Goal: Information Seeking & Learning: Check status

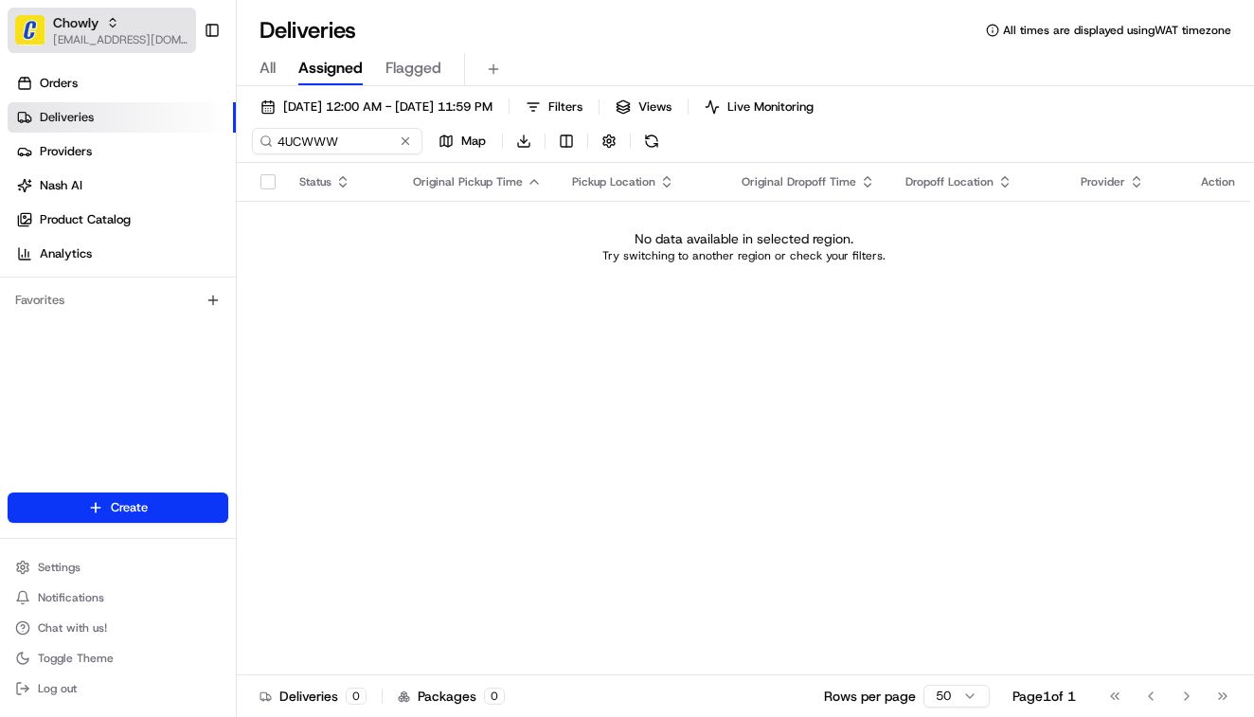
click at [84, 36] on span "[EMAIL_ADDRESS][DOMAIN_NAME]" at bounding box center [120, 39] width 135 height 15
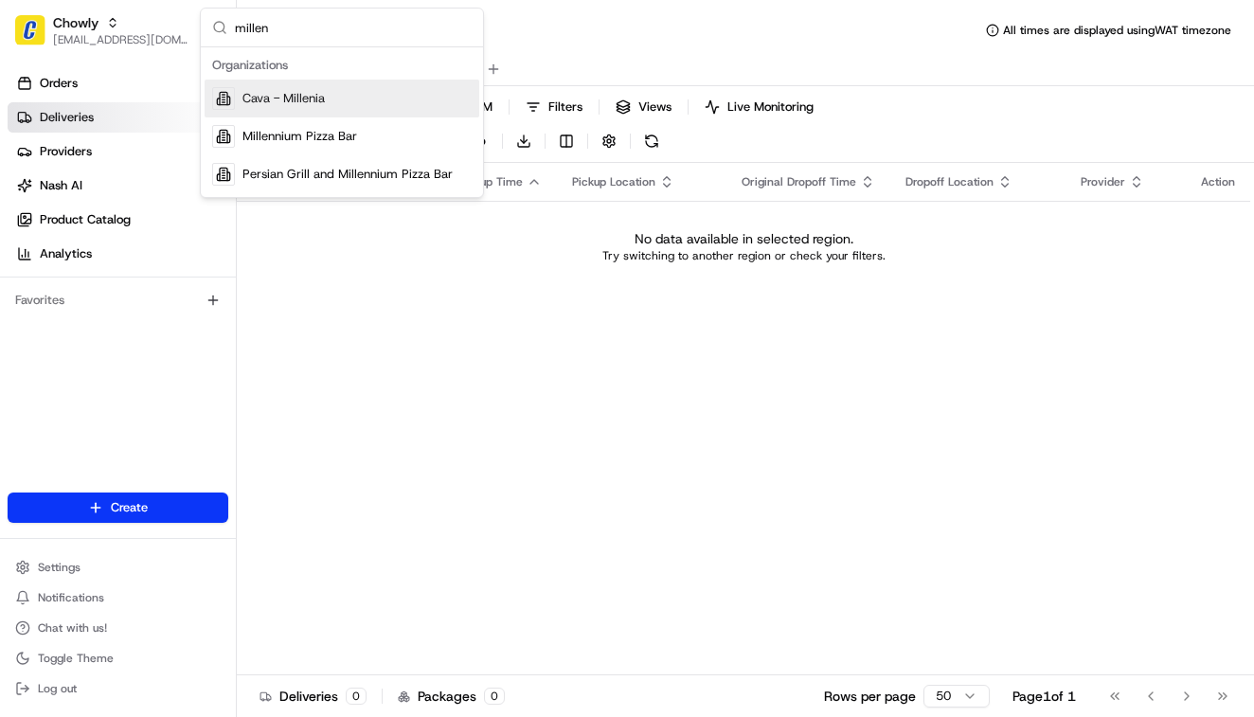
type input "millen"
click at [249, 114] on div "Cava - Millenia" at bounding box center [342, 99] width 275 height 38
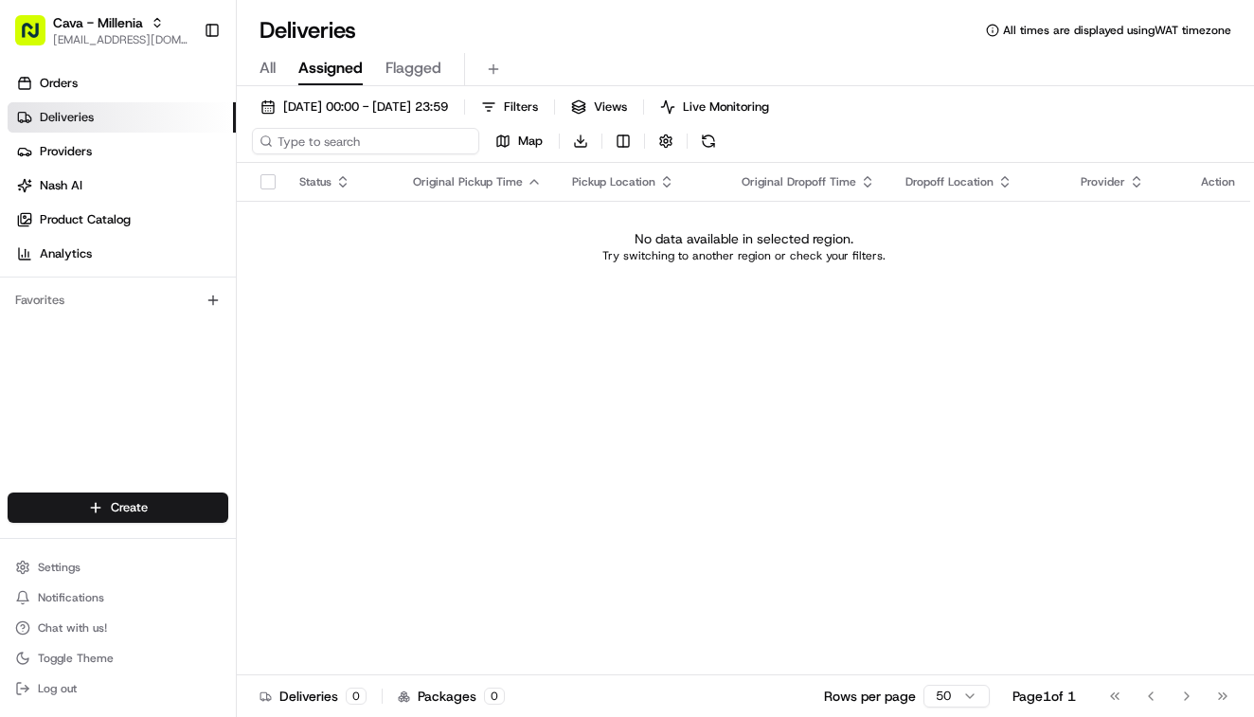
click at [337, 134] on input at bounding box center [365, 141] width 227 height 27
paste input "AdventHealth"
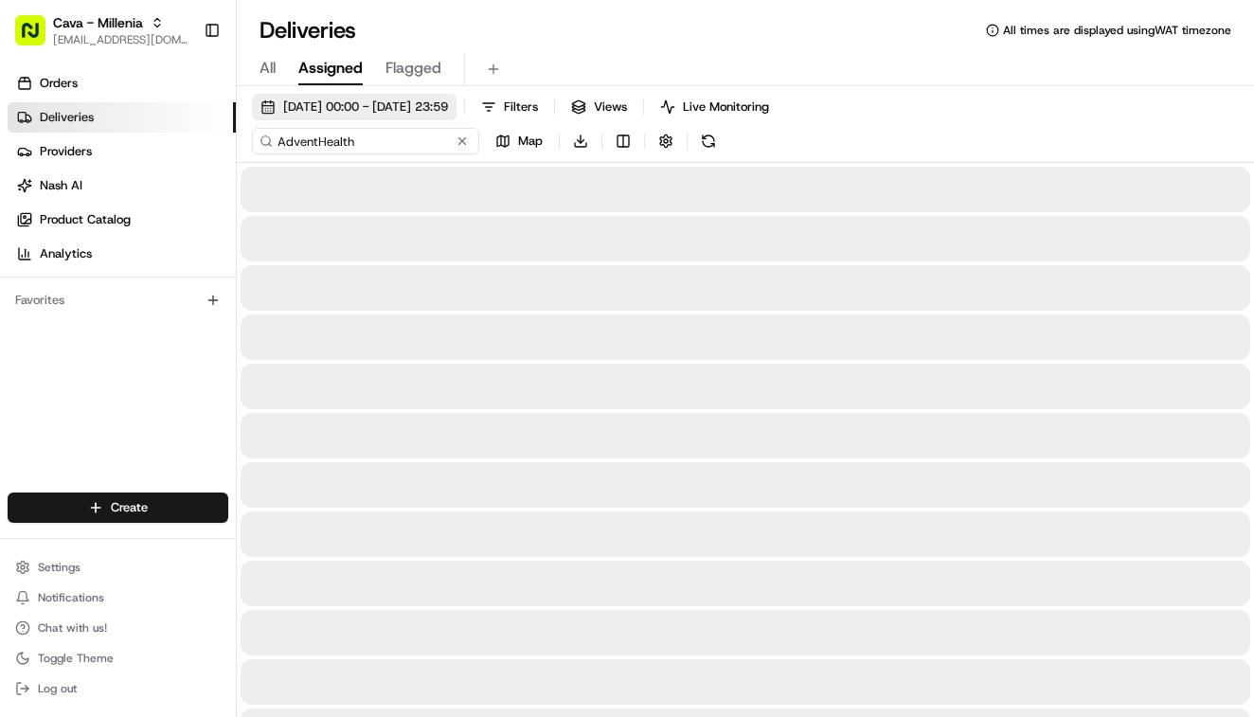
type input "AdventHealth"
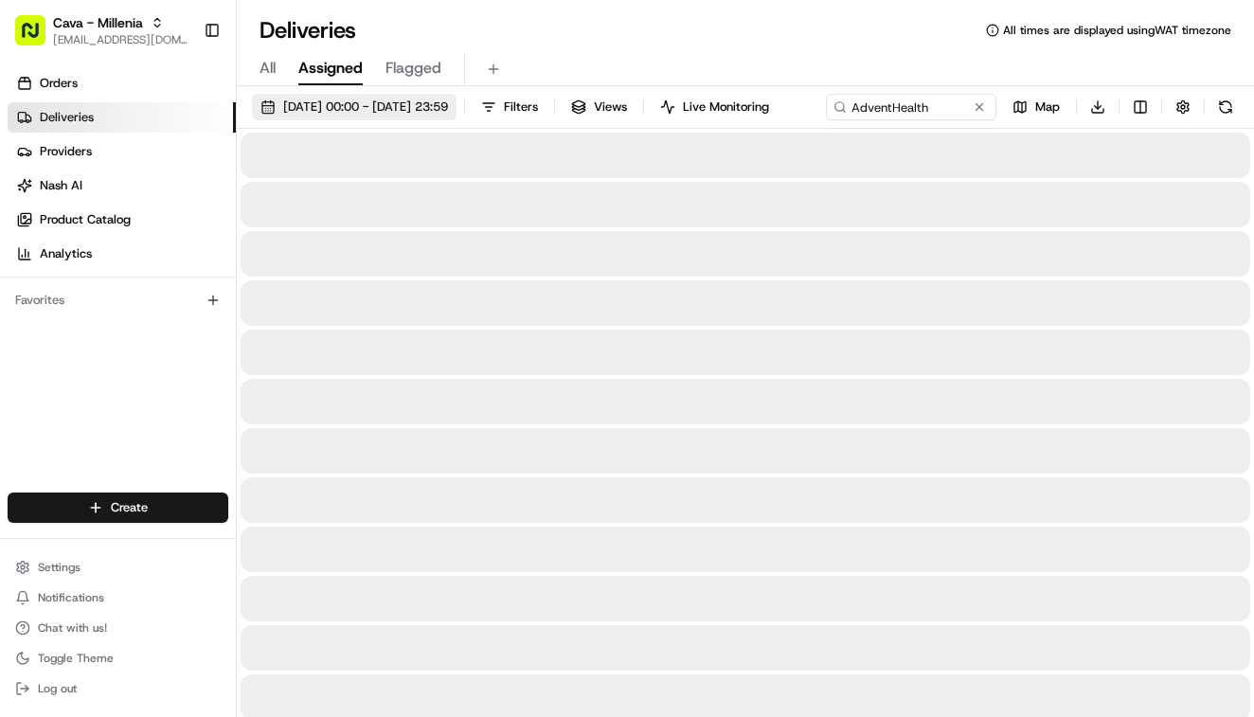
click at [373, 106] on span "21/08/2025 00:00 - 21/08/2025 23:59" at bounding box center [365, 107] width 165 height 17
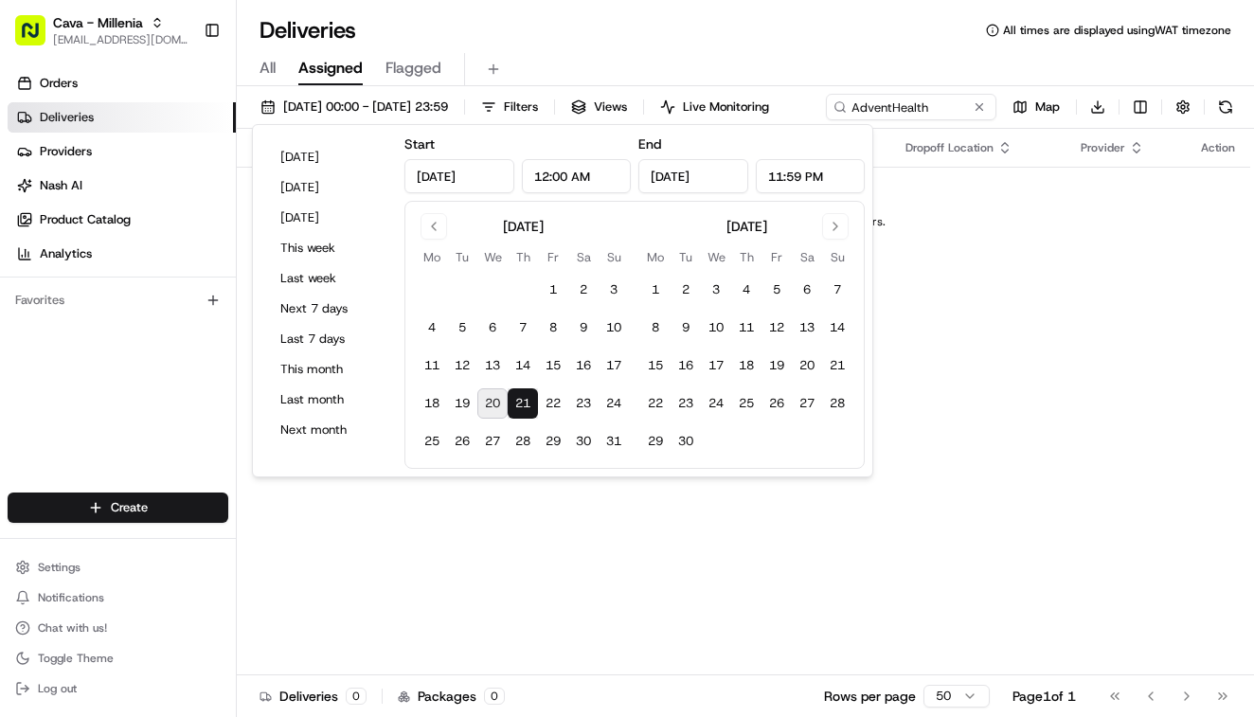
click at [493, 402] on button "20" at bounding box center [493, 403] width 30 height 30
type input "Aug 20, 2025"
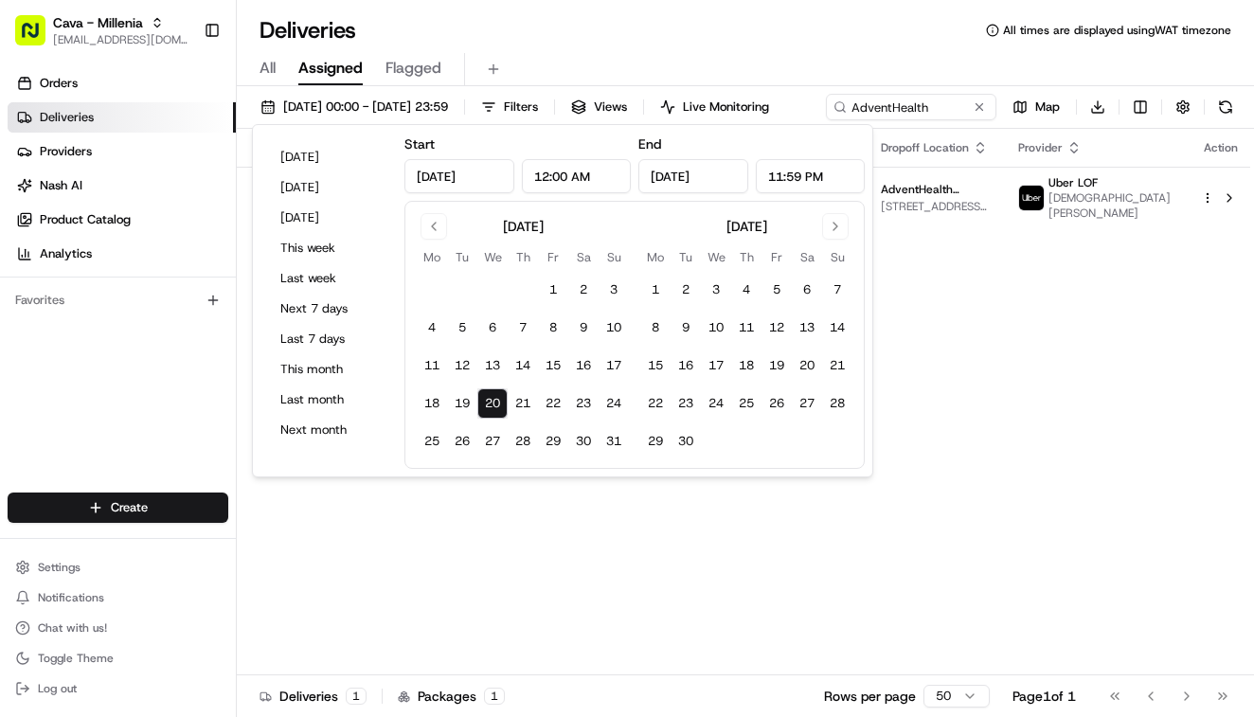
click at [834, 29] on div "Deliveries All times are displayed using WAT timezone" at bounding box center [746, 30] width 1018 height 30
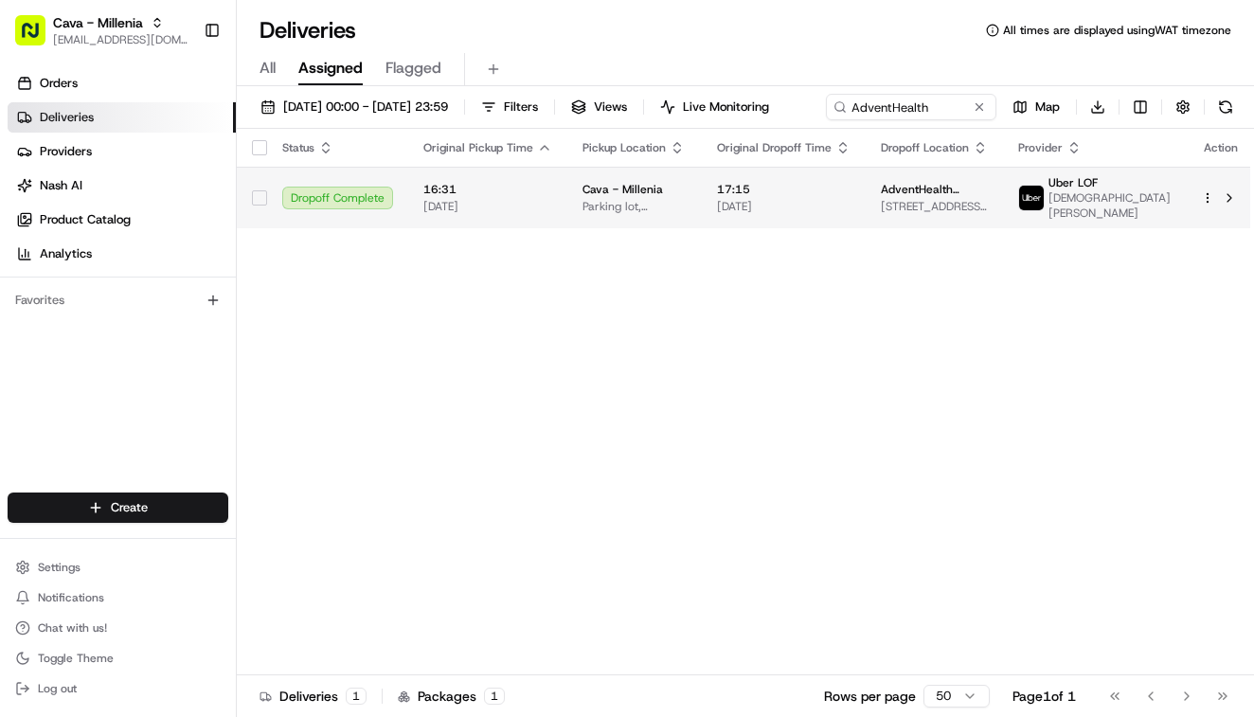
click at [568, 228] on td "16:31 20/08/2025" at bounding box center [487, 198] width 159 height 62
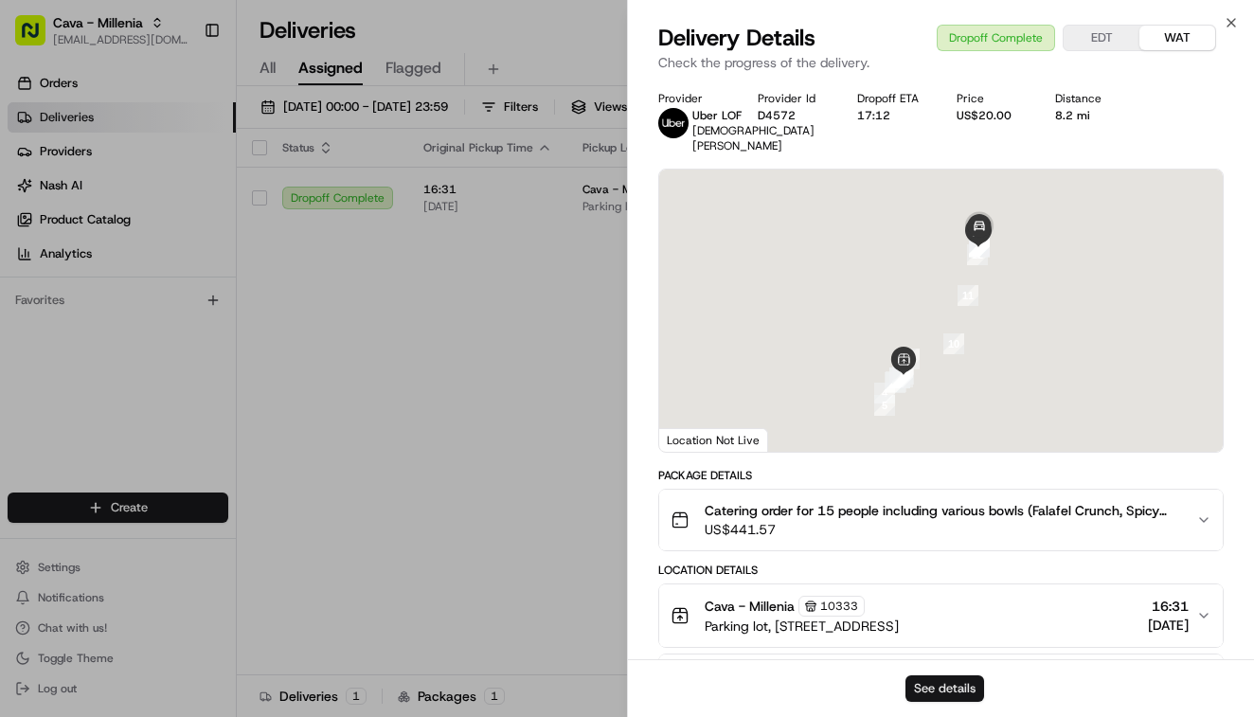
click at [927, 680] on button "See details" at bounding box center [945, 689] width 79 height 27
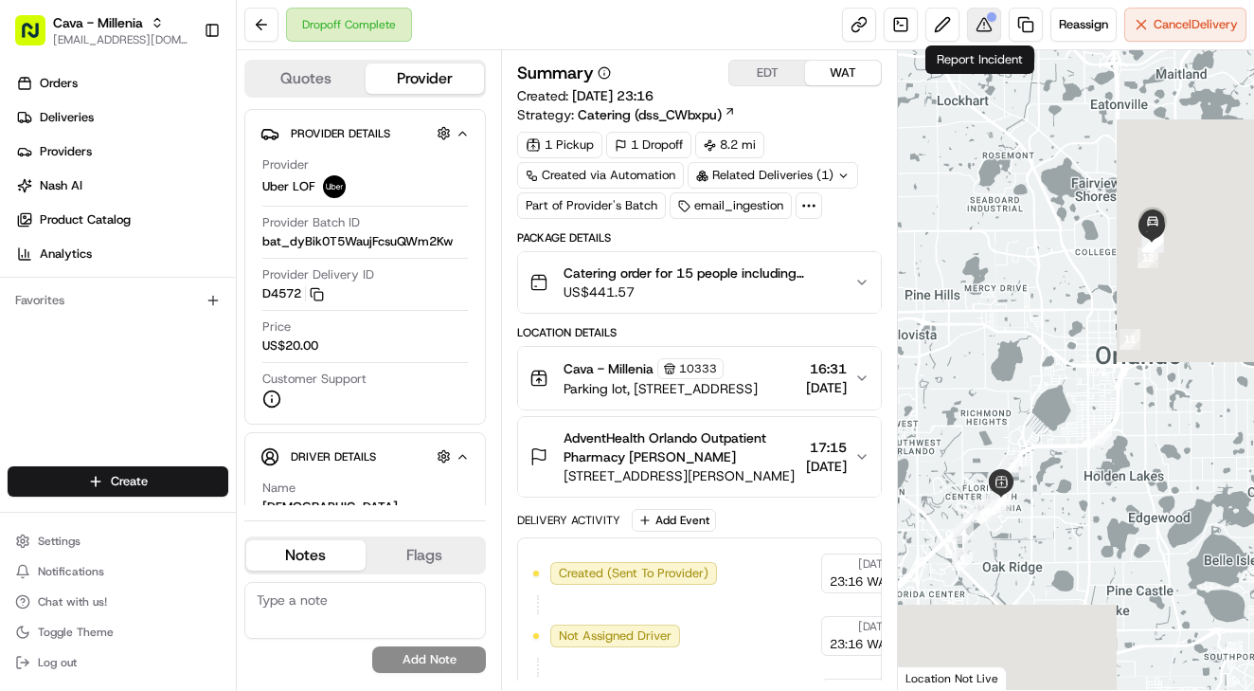
click at [978, 15] on button at bounding box center [984, 25] width 34 height 34
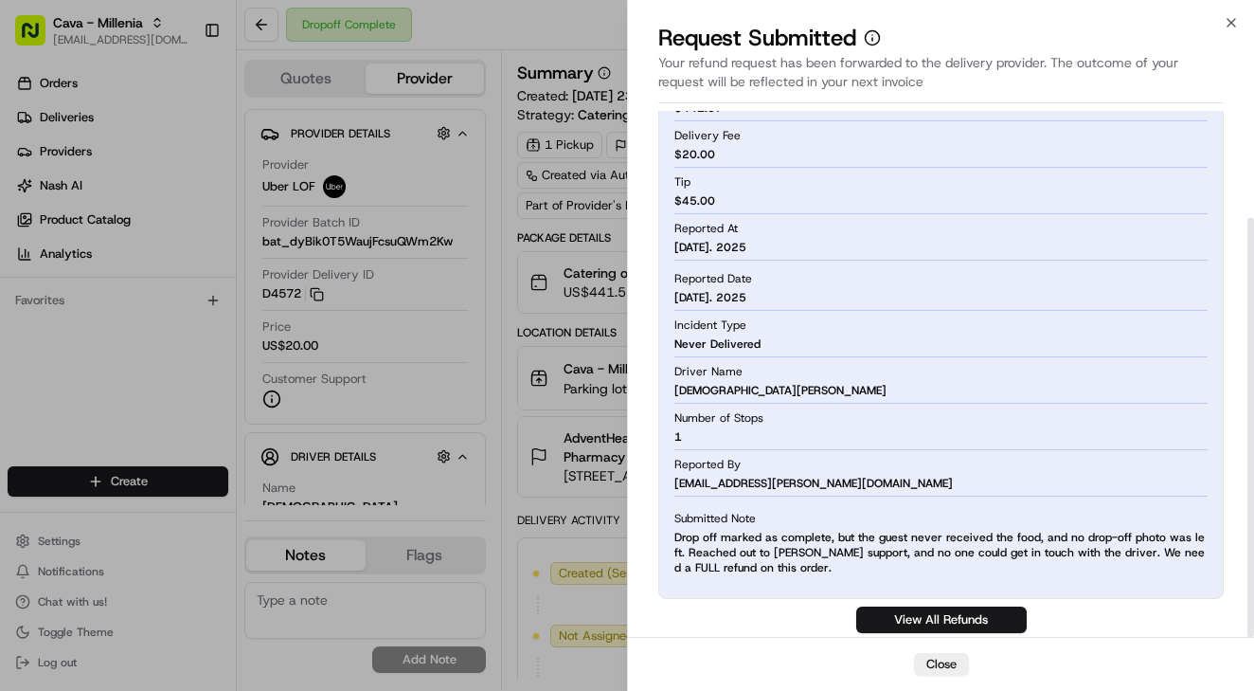
scroll to position [134, 0]
click at [932, 670] on button "Close" at bounding box center [941, 664] width 55 height 23
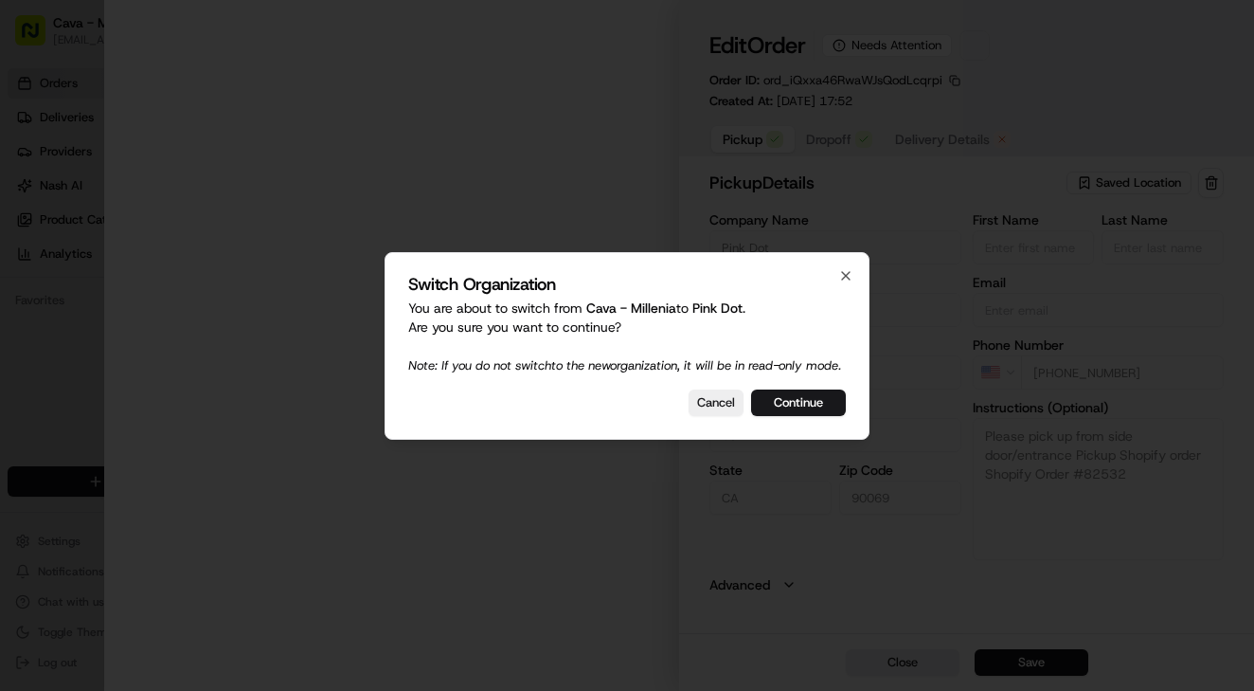
type input "[STREET_ADDRESS]"
click at [798, 413] on button "Continue" at bounding box center [798, 402] width 95 height 27
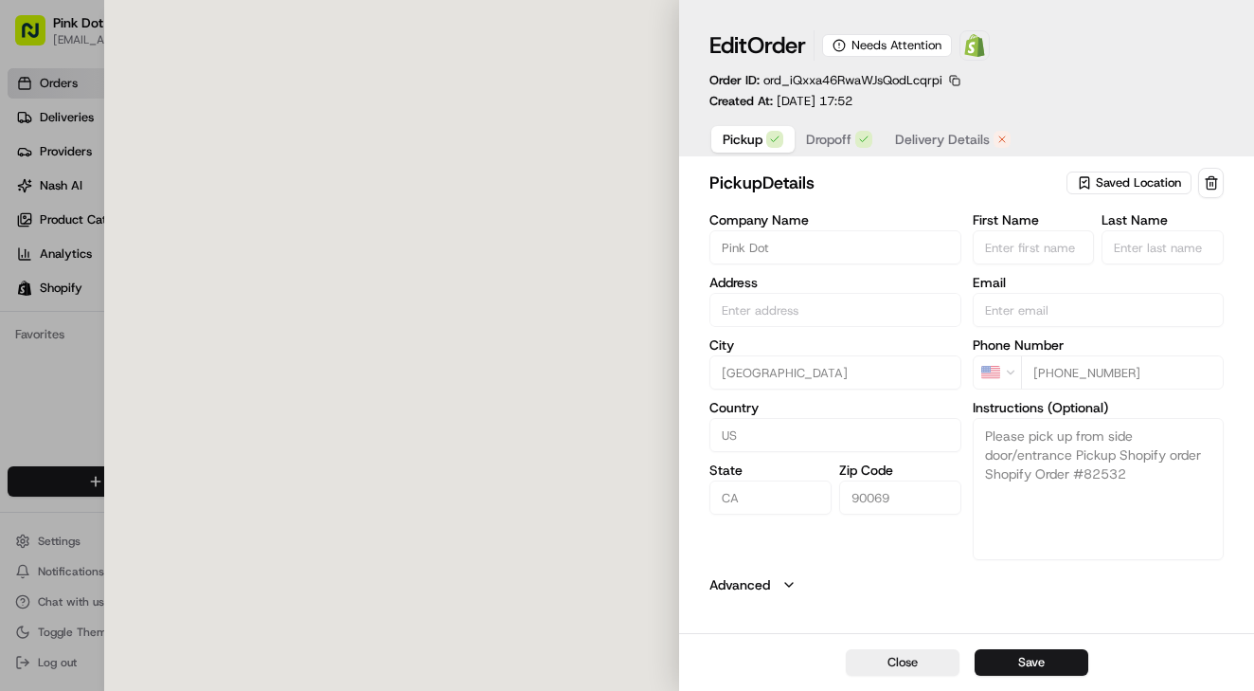
type input "[STREET_ADDRESS]"
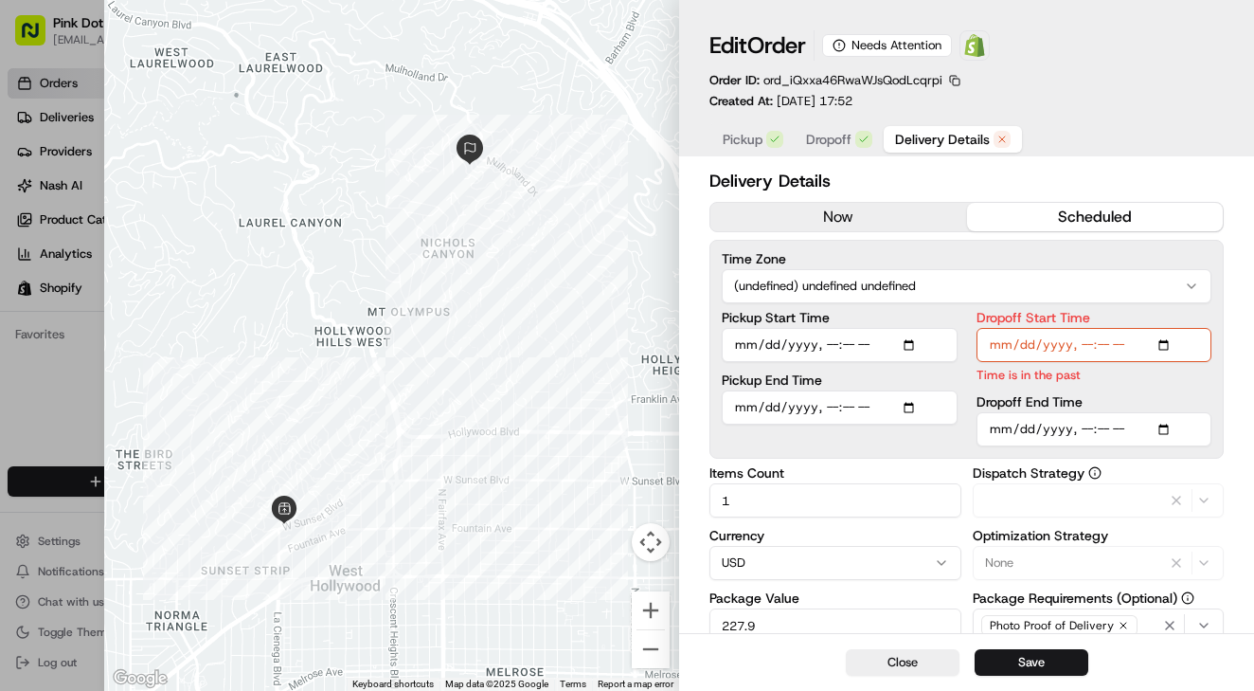
click at [954, 139] on span "Delivery Details" at bounding box center [942, 139] width 95 height 19
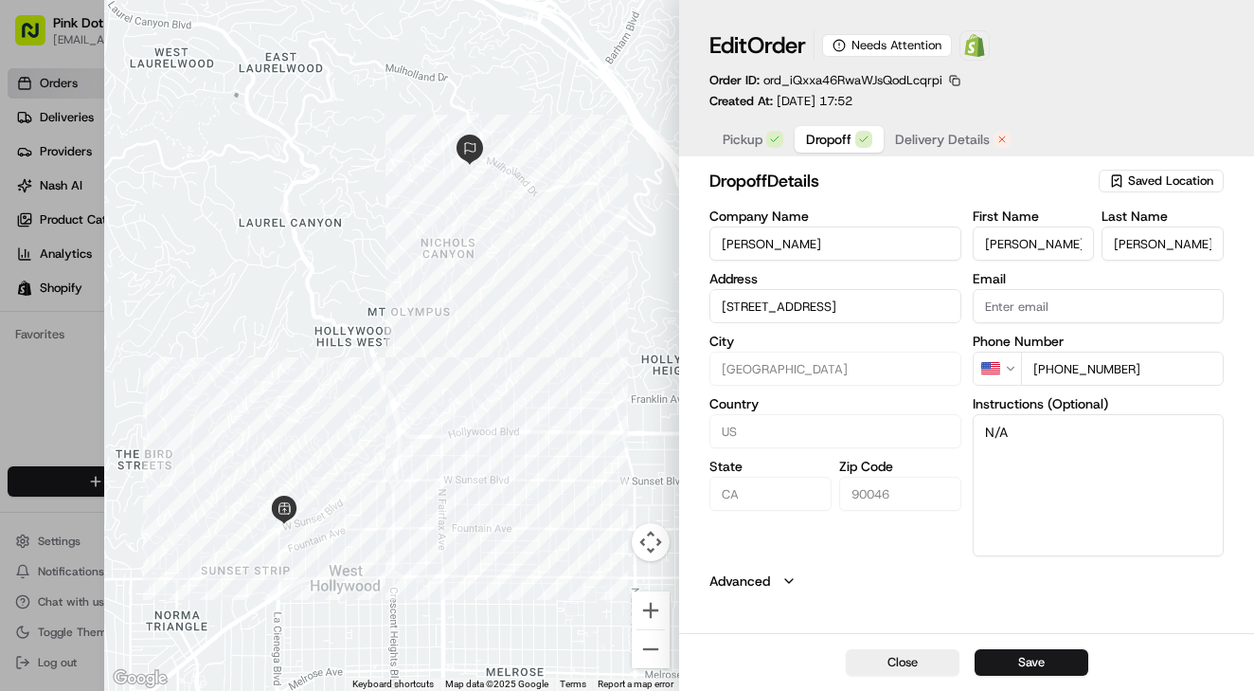
click at [837, 134] on span "Dropoff" at bounding box center [828, 139] width 45 height 19
click at [986, 245] on input "[PERSON_NAME]" at bounding box center [1034, 243] width 122 height 34
type input "+1"
click at [45, 390] on div at bounding box center [627, 345] width 1254 height 691
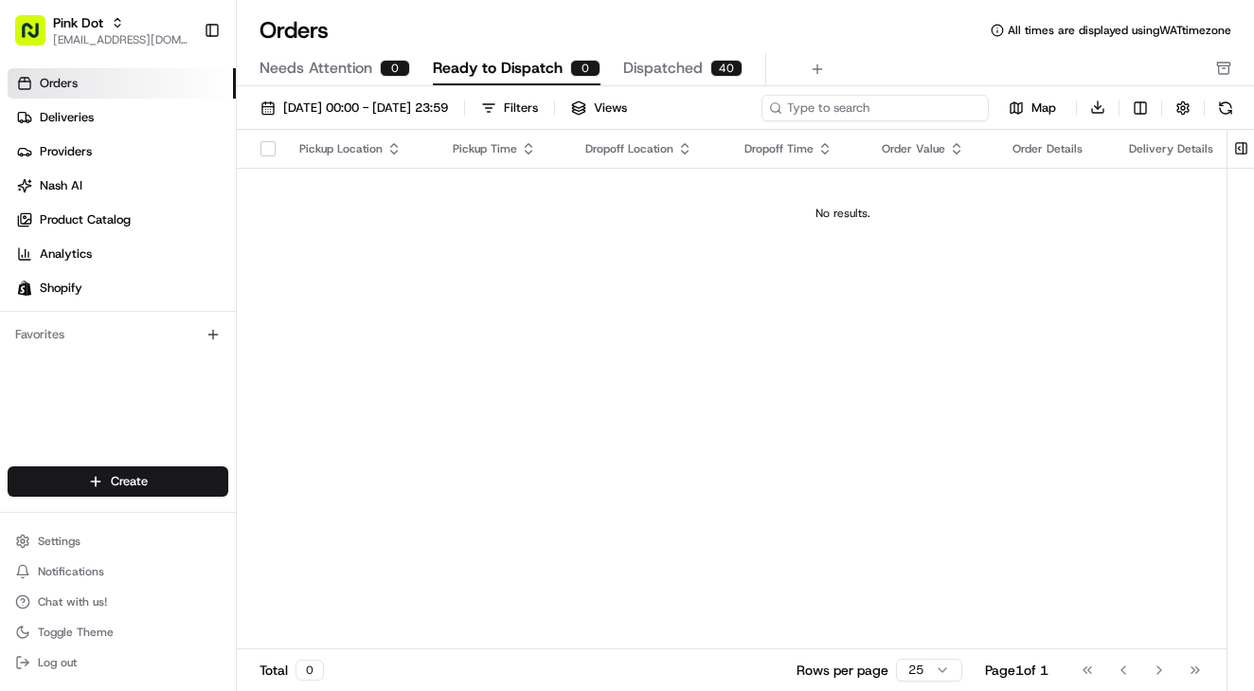
click at [905, 106] on input at bounding box center [875, 108] width 227 height 27
paste input "[PERSON_NAME]"
type input "[PERSON_NAME]"
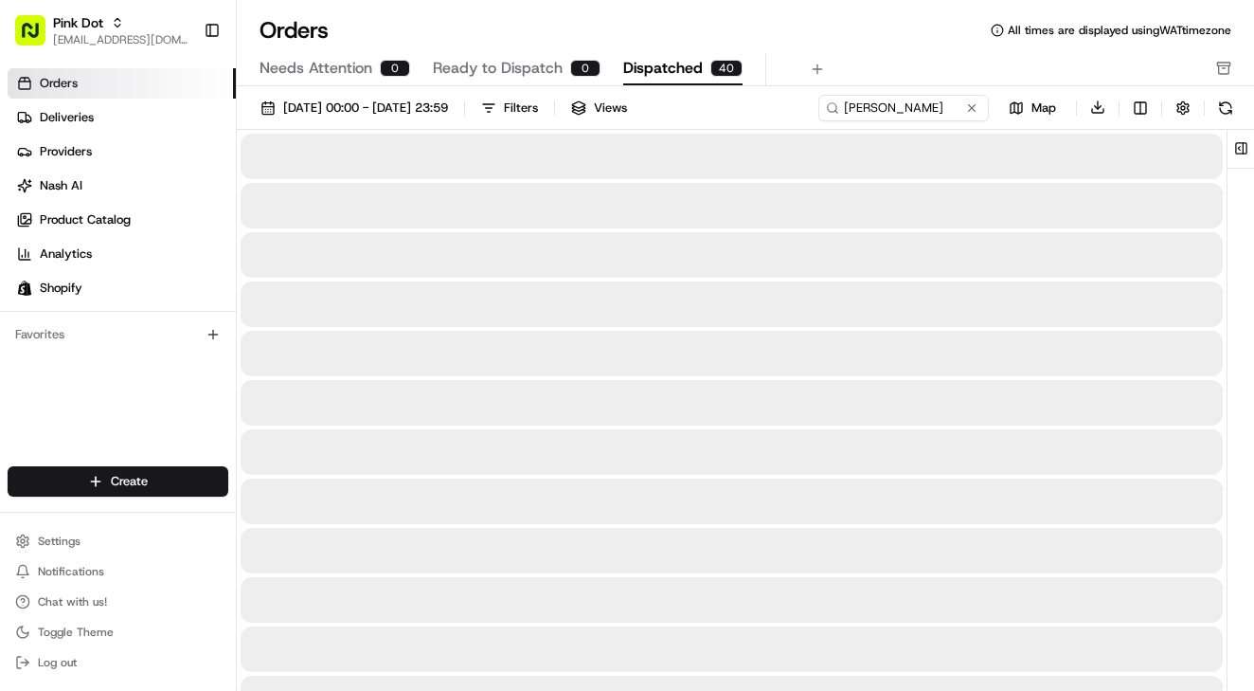
click at [660, 70] on span "Dispatched" at bounding box center [663, 68] width 80 height 23
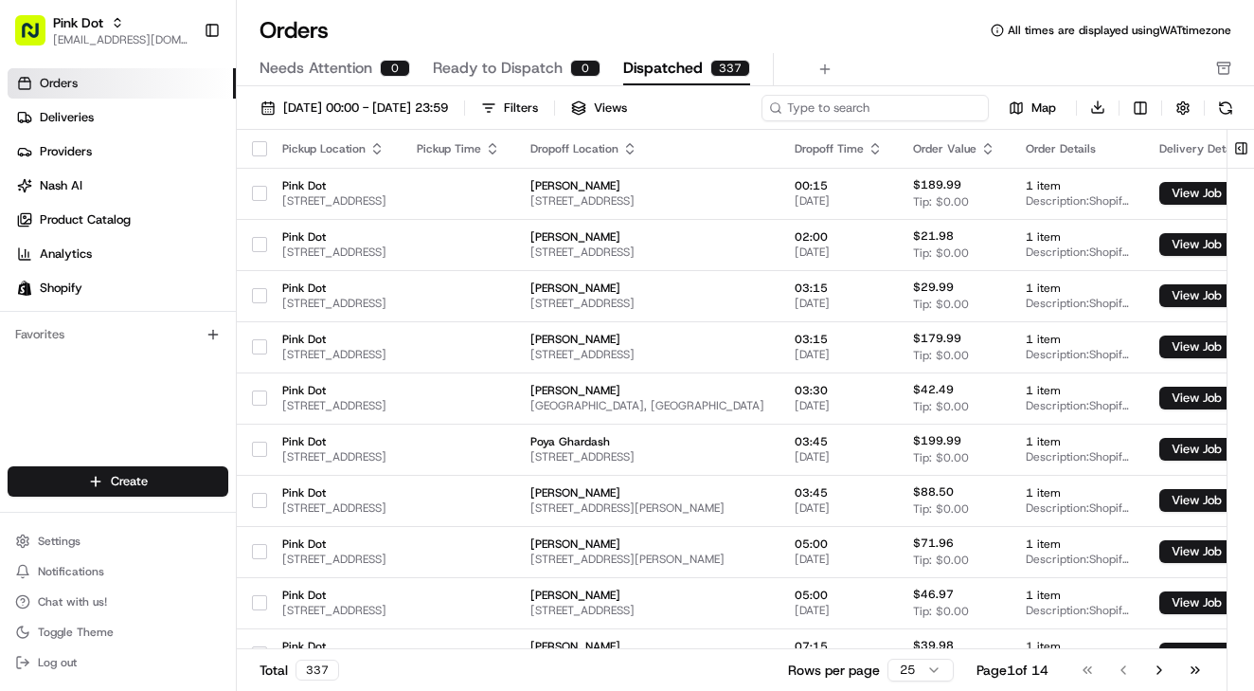
click at [840, 104] on input at bounding box center [875, 108] width 227 height 27
paste input "[PERSON_NAME]"
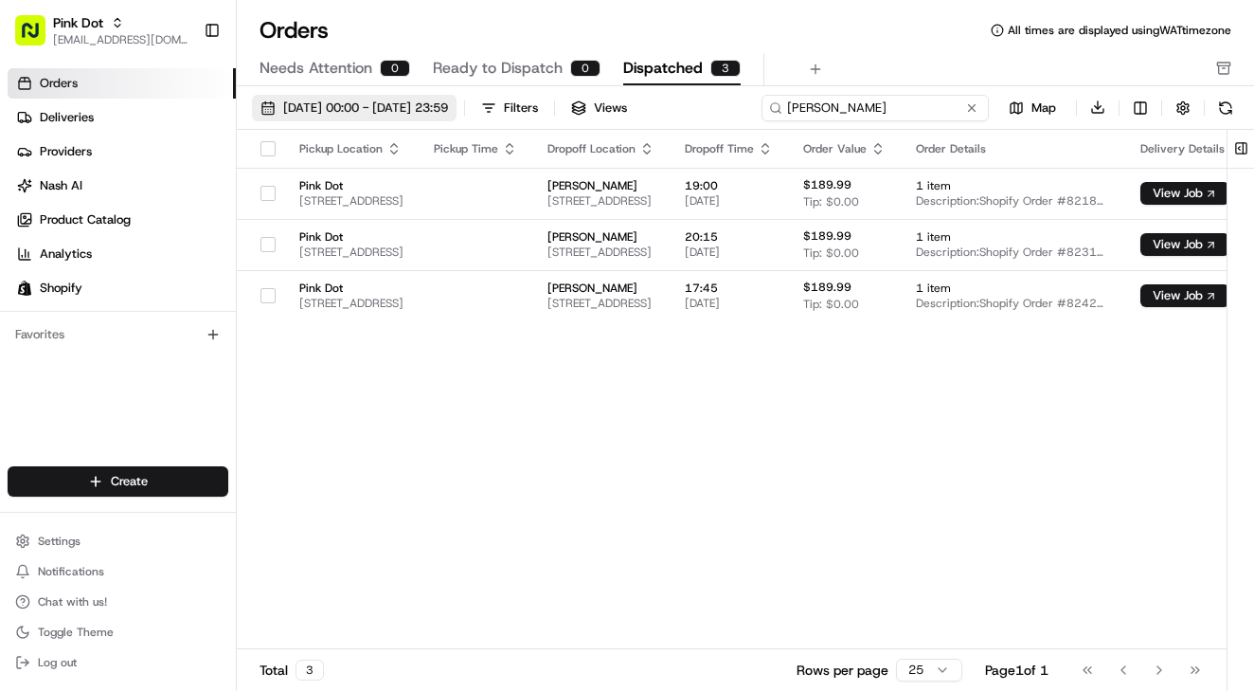
type input "[PERSON_NAME]"
click at [448, 107] on span "[DATE] 00:00 - [DATE] 23:59" at bounding box center [365, 107] width 165 height 17
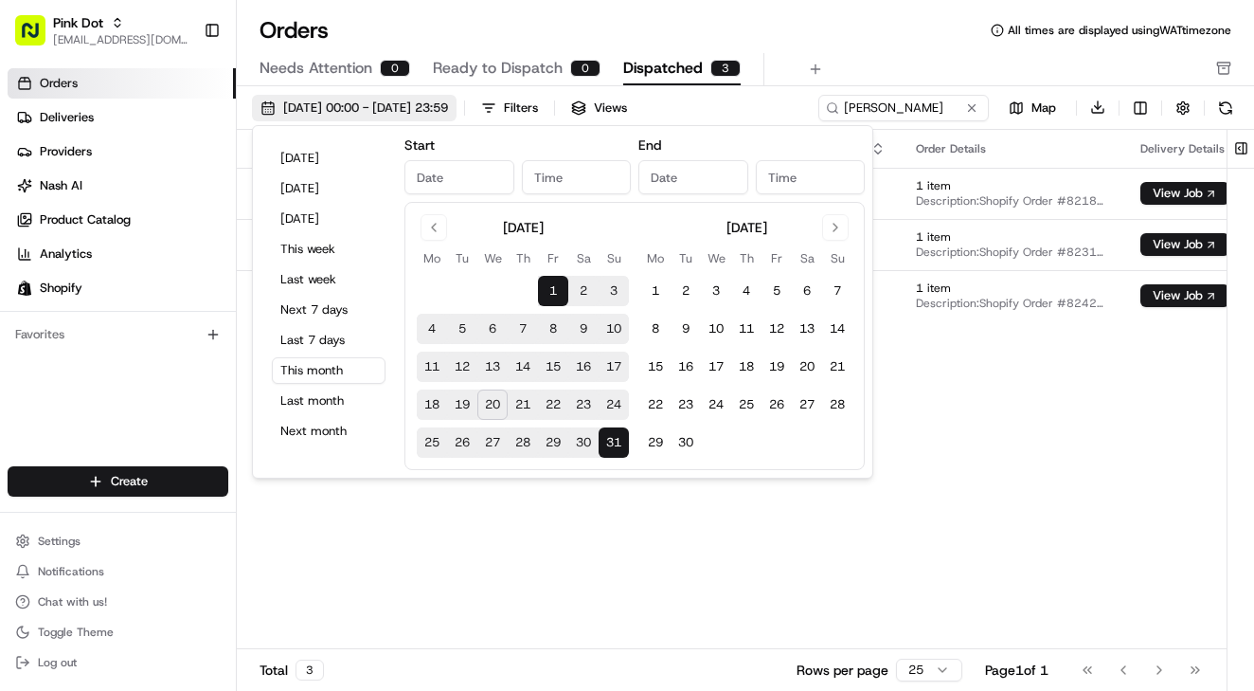
type input "Aug 1, 2025"
type input "12:00 AM"
type input "Aug 31, 2025"
type input "11:59 PM"
click at [488, 410] on button "20" at bounding box center [493, 404] width 30 height 30
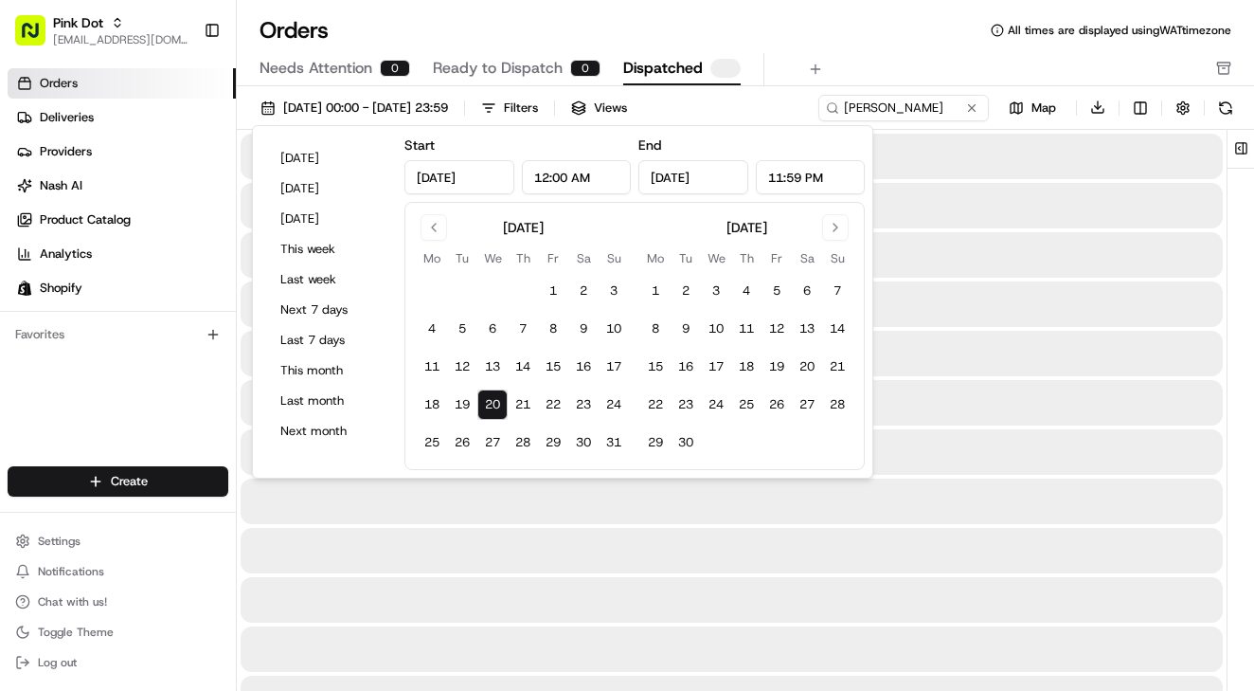
type input "Aug 20, 2025"
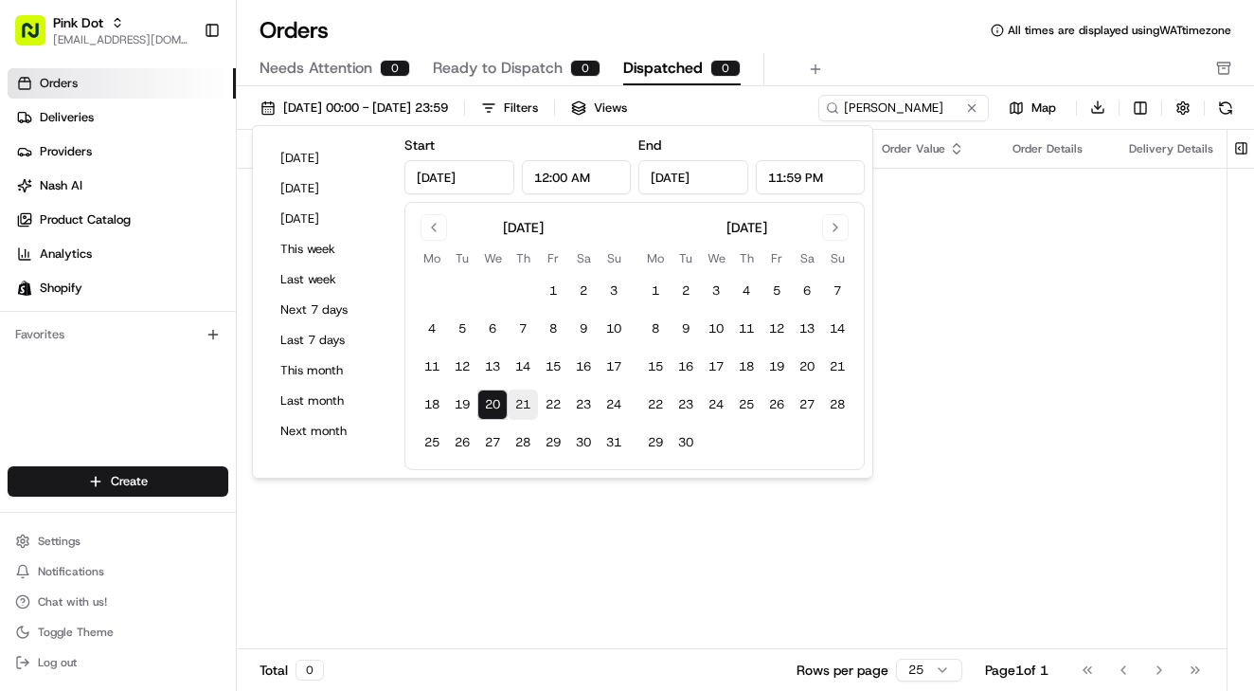
click at [528, 401] on button "21" at bounding box center [523, 404] width 30 height 30
type input "Aug 21, 2025"
click at [831, 39] on div "Orders All times are displayed using WAT timezone" at bounding box center [746, 30] width 1018 height 30
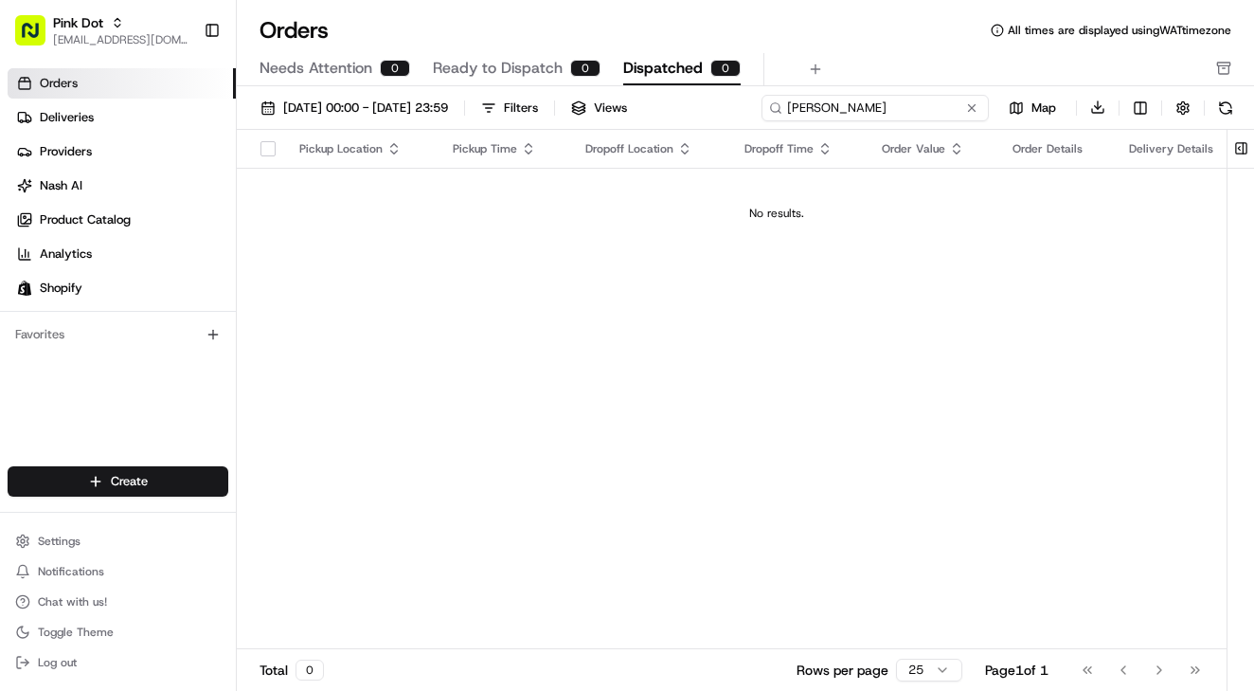
click at [854, 106] on input "[PERSON_NAME]" at bounding box center [875, 108] width 227 height 27
click at [74, 104] on link "Deliveries" at bounding box center [122, 117] width 228 height 30
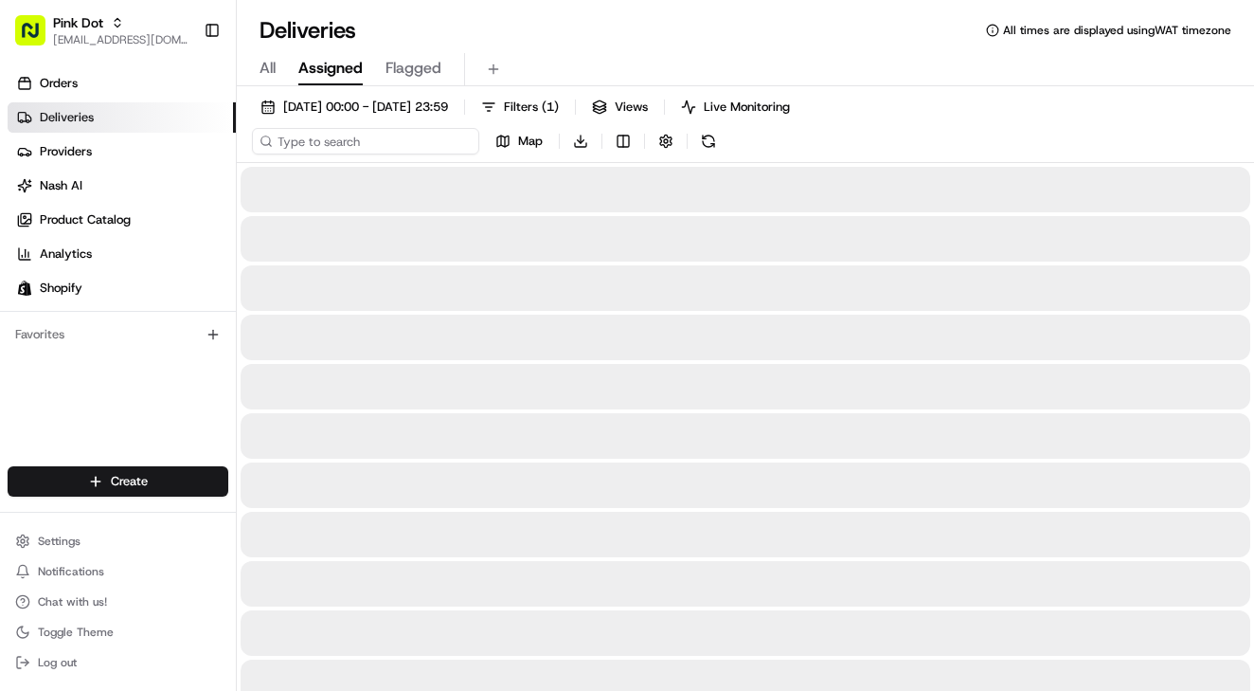
click at [332, 144] on input at bounding box center [365, 141] width 227 height 27
paste input "[PERSON_NAME]"
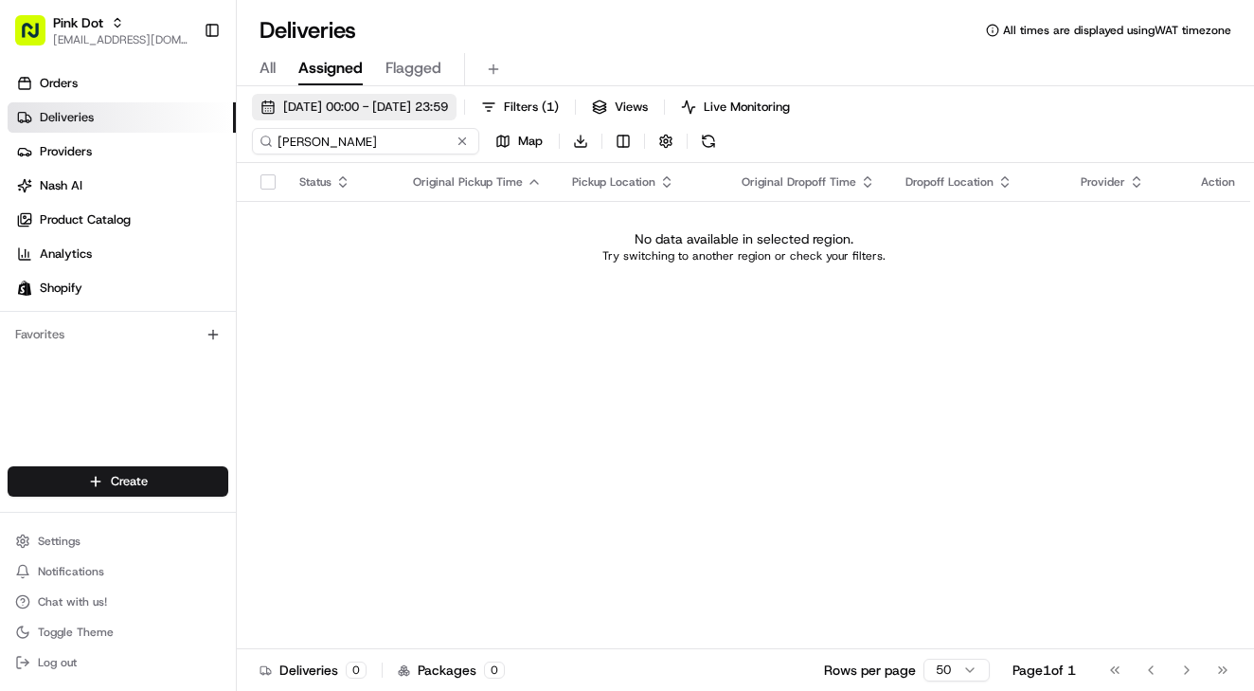
type input "[PERSON_NAME]"
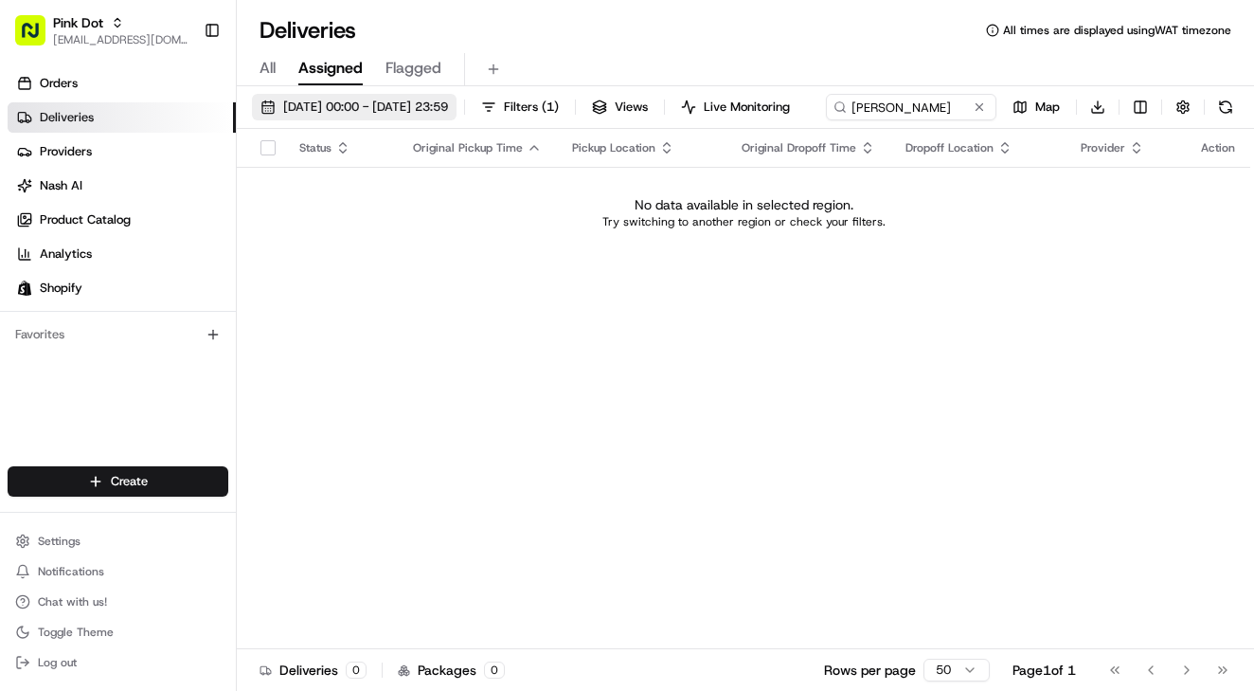
click at [385, 105] on span "20/08/2025 00:00 - 20/08/2025 23:59" at bounding box center [365, 107] width 165 height 17
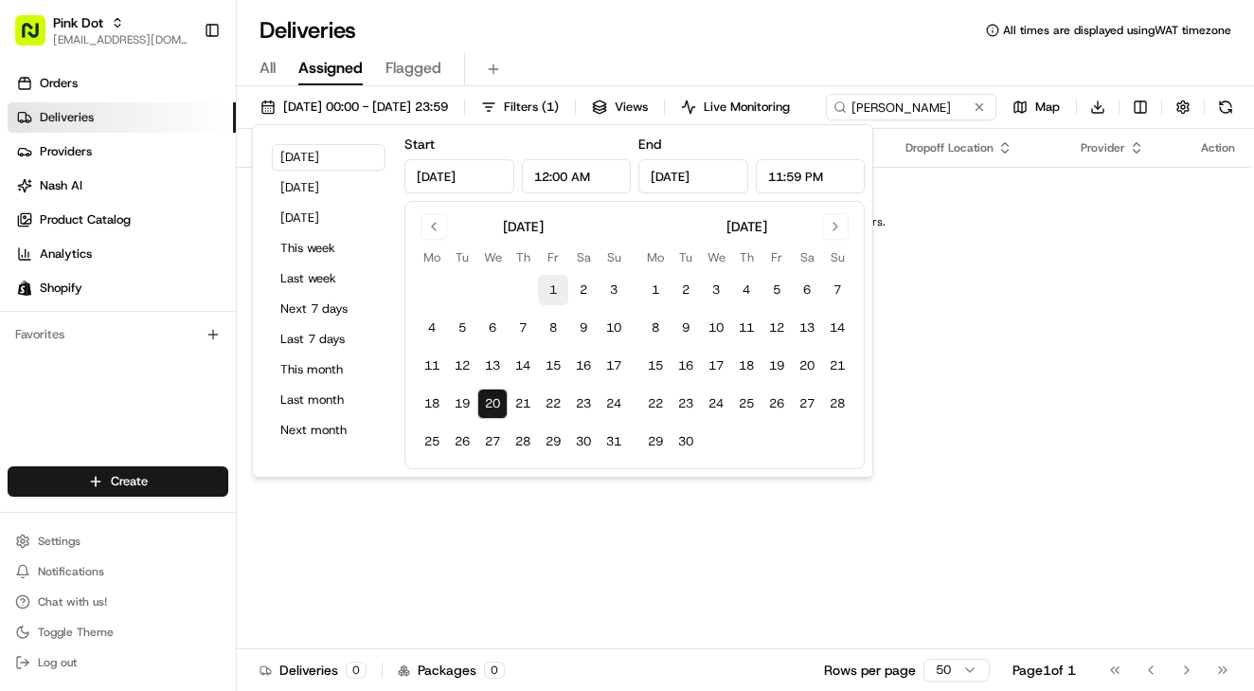
click at [554, 291] on button "1" at bounding box center [553, 290] width 30 height 30
type input "Aug 1, 2025"
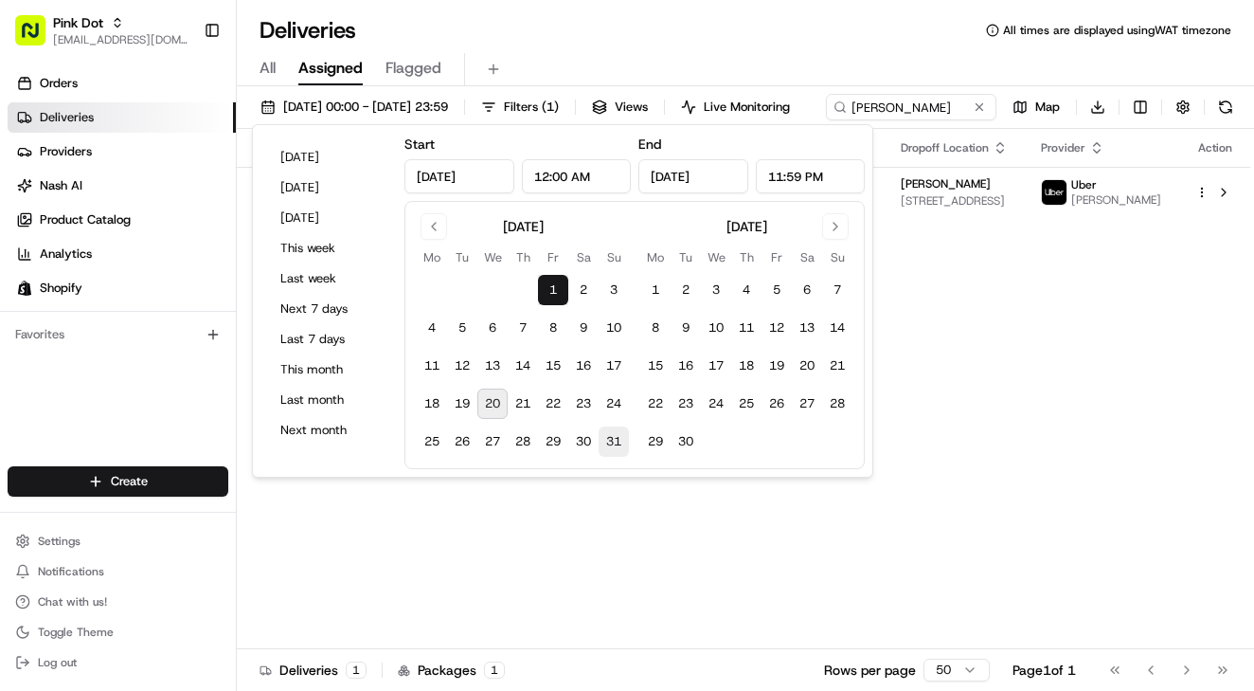
click at [610, 438] on button "31" at bounding box center [614, 441] width 30 height 30
type input "Aug 31, 2025"
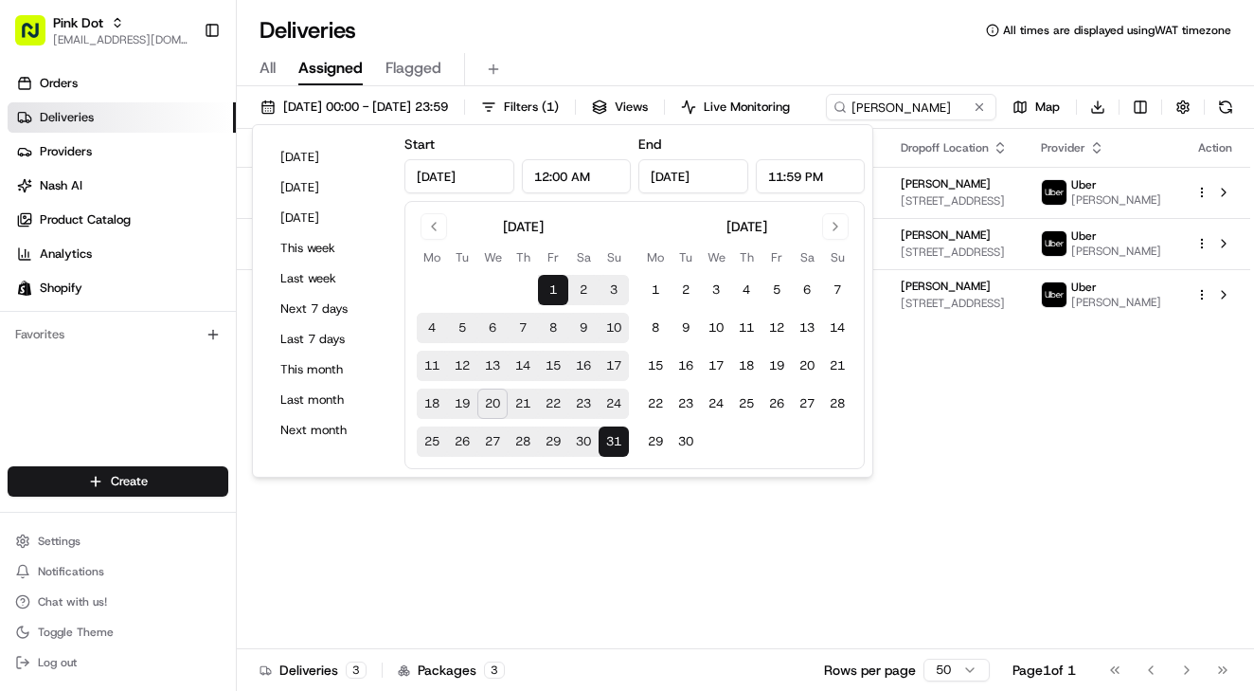
click at [973, 101] on div "01/08/2025 00:00 - 31/08/2025 23:59 Filters ( 1 ) Views Live Monitoring Pablo M…" at bounding box center [746, 111] width 1018 height 35
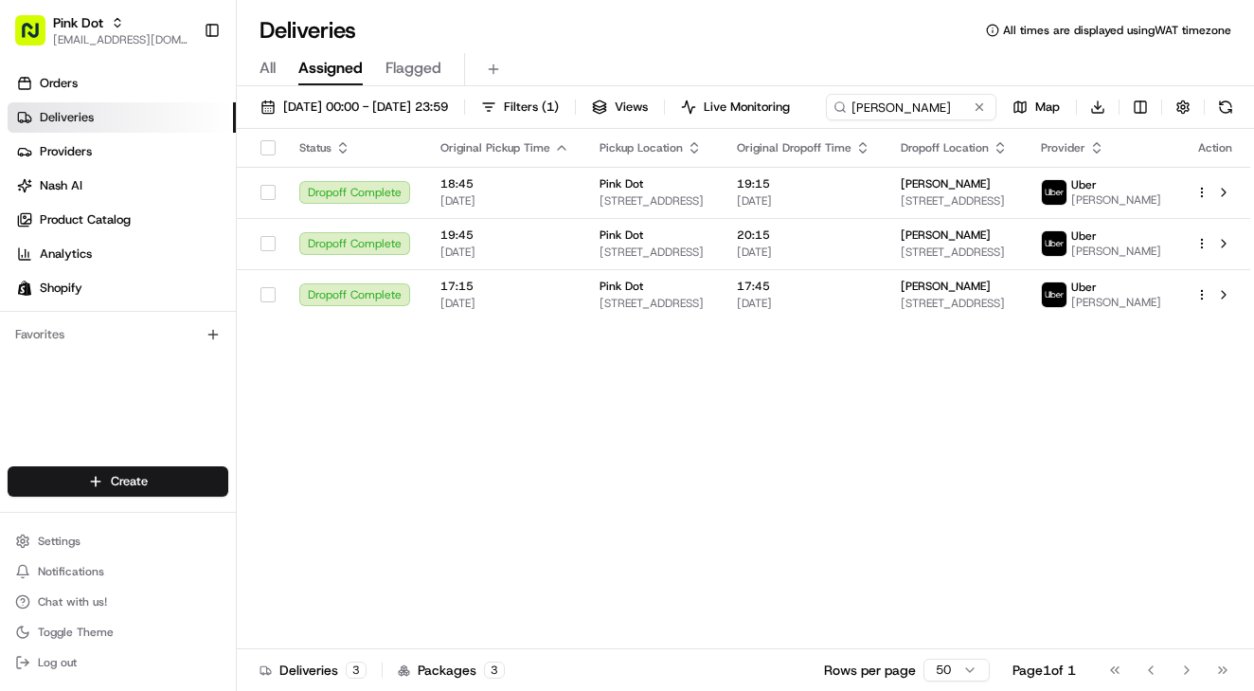
click at [267, 71] on span "All" at bounding box center [268, 68] width 16 height 23
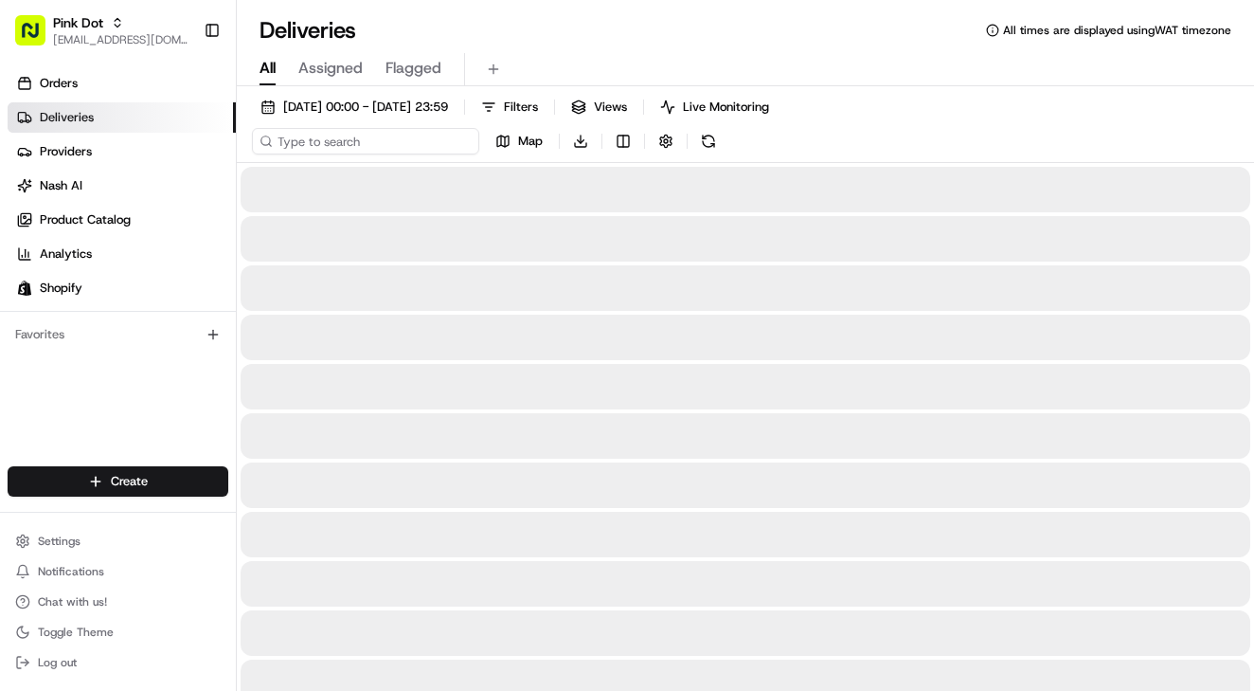
click at [333, 144] on input at bounding box center [365, 141] width 227 height 27
paste input "[PERSON_NAME]"
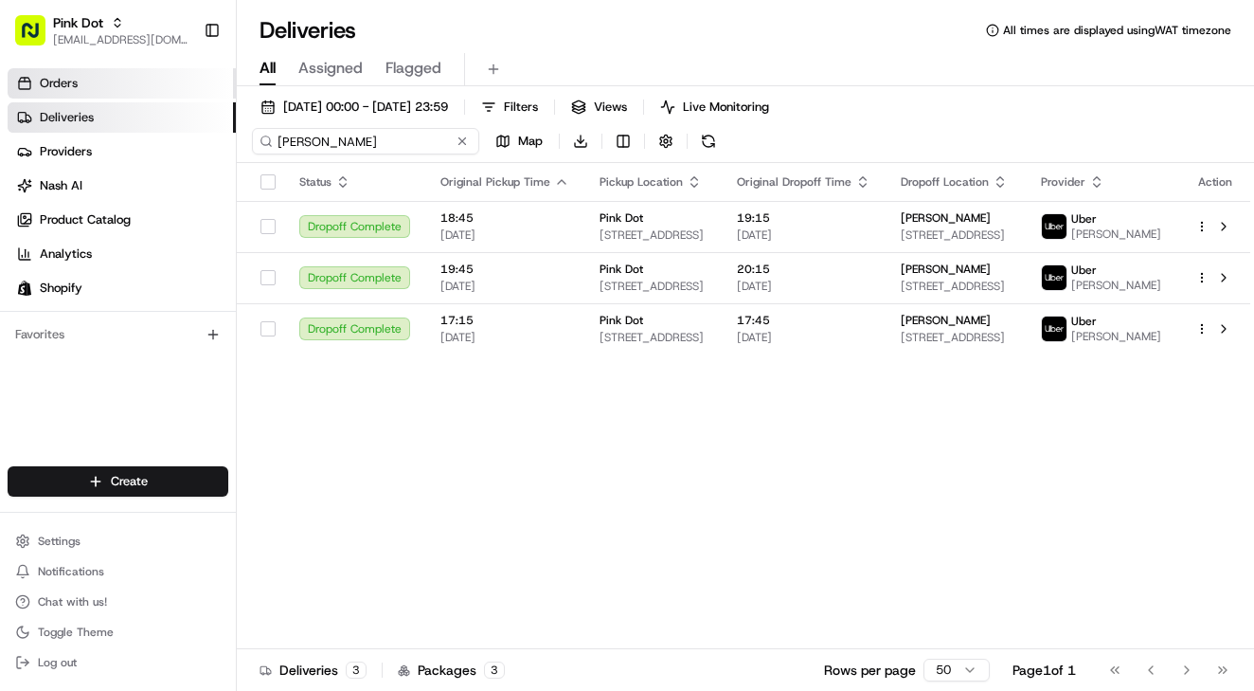
type input "[PERSON_NAME]"
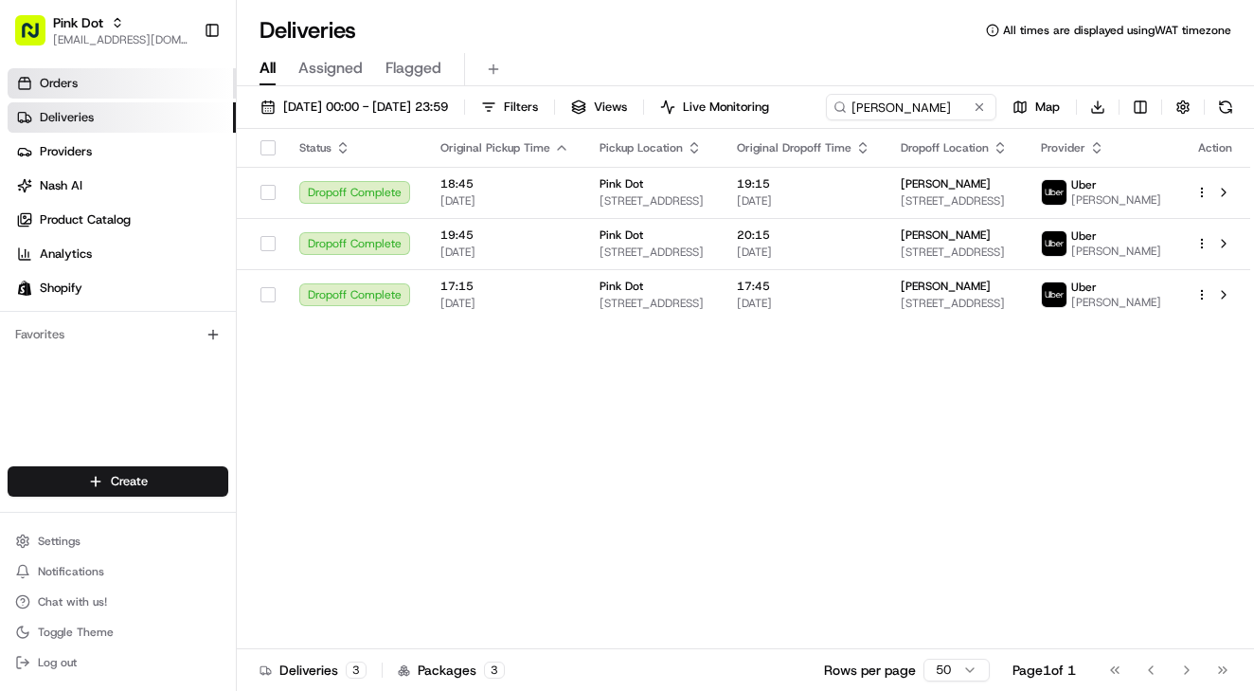
click at [59, 89] on span "Orders" at bounding box center [59, 83] width 38 height 17
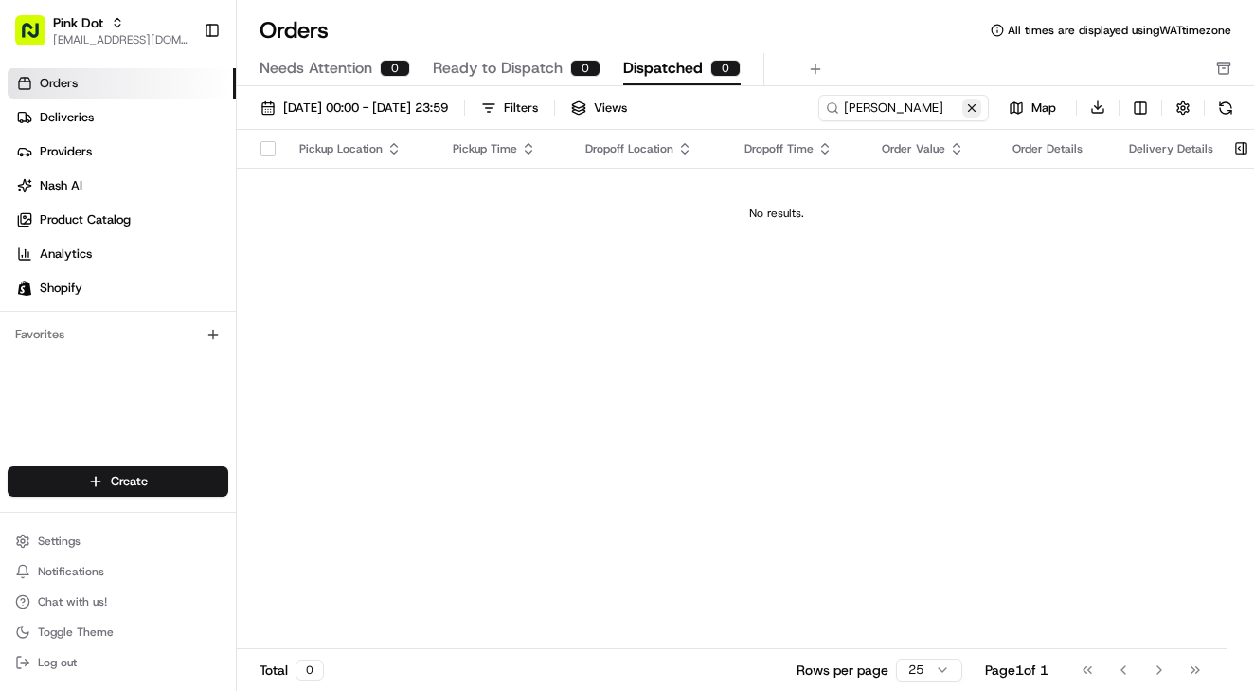
click at [964, 104] on button at bounding box center [972, 108] width 19 height 19
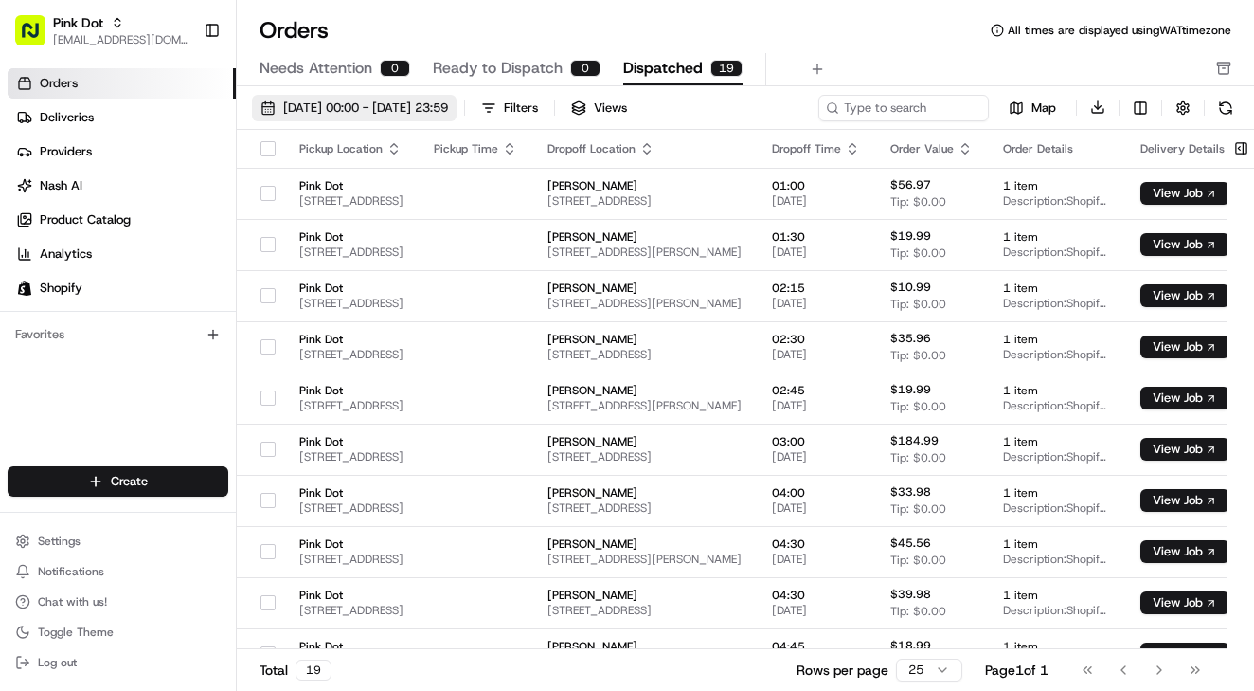
click at [402, 113] on span "20/08/2025 00:00 - 21/08/2025 23:59" at bounding box center [365, 107] width 165 height 17
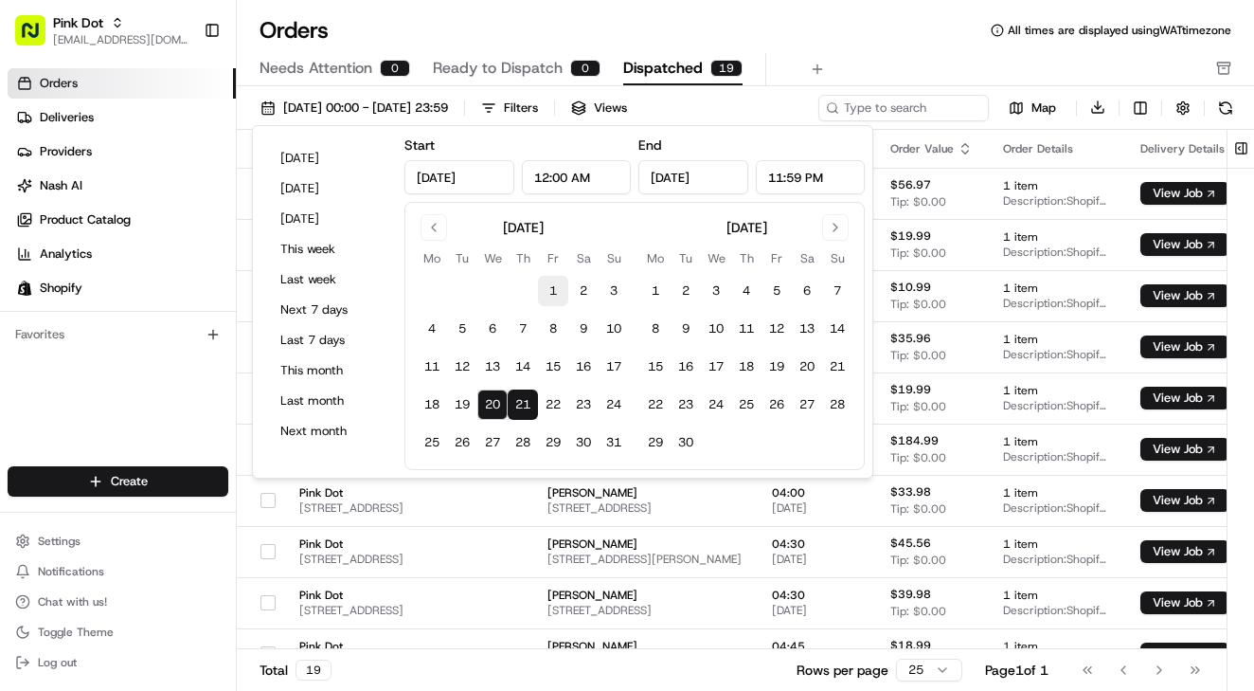
click at [543, 287] on button "1" at bounding box center [553, 291] width 30 height 30
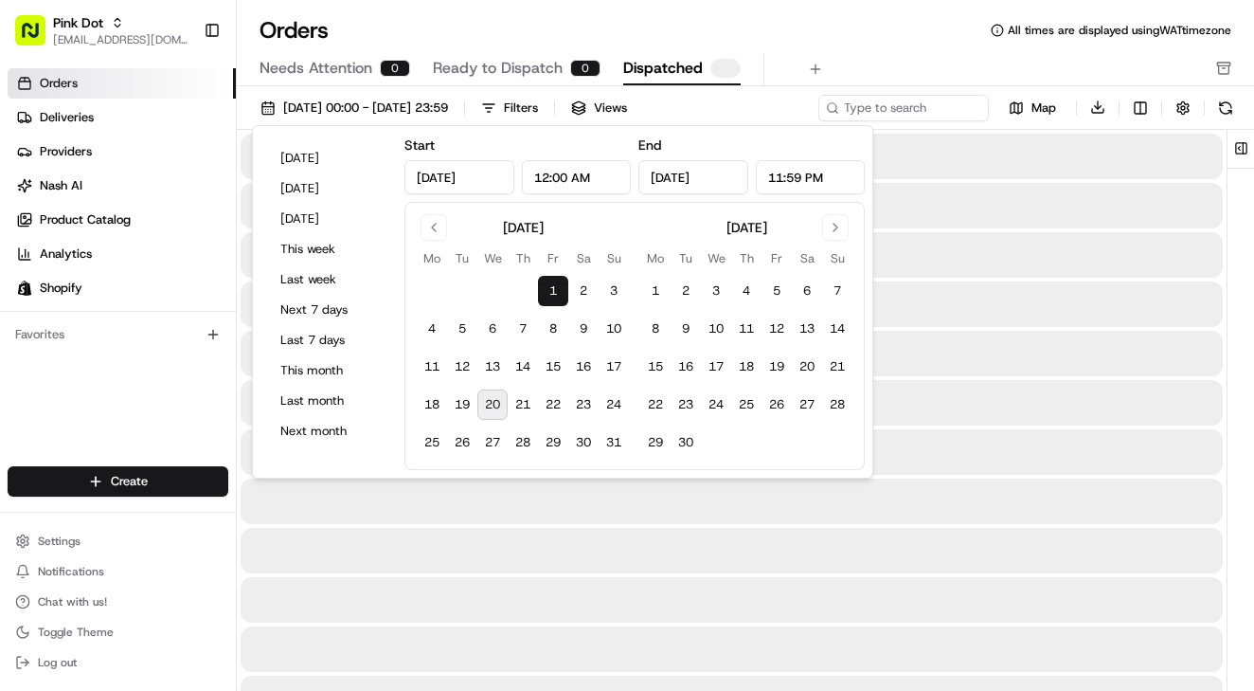
type input "Aug 1, 2025"
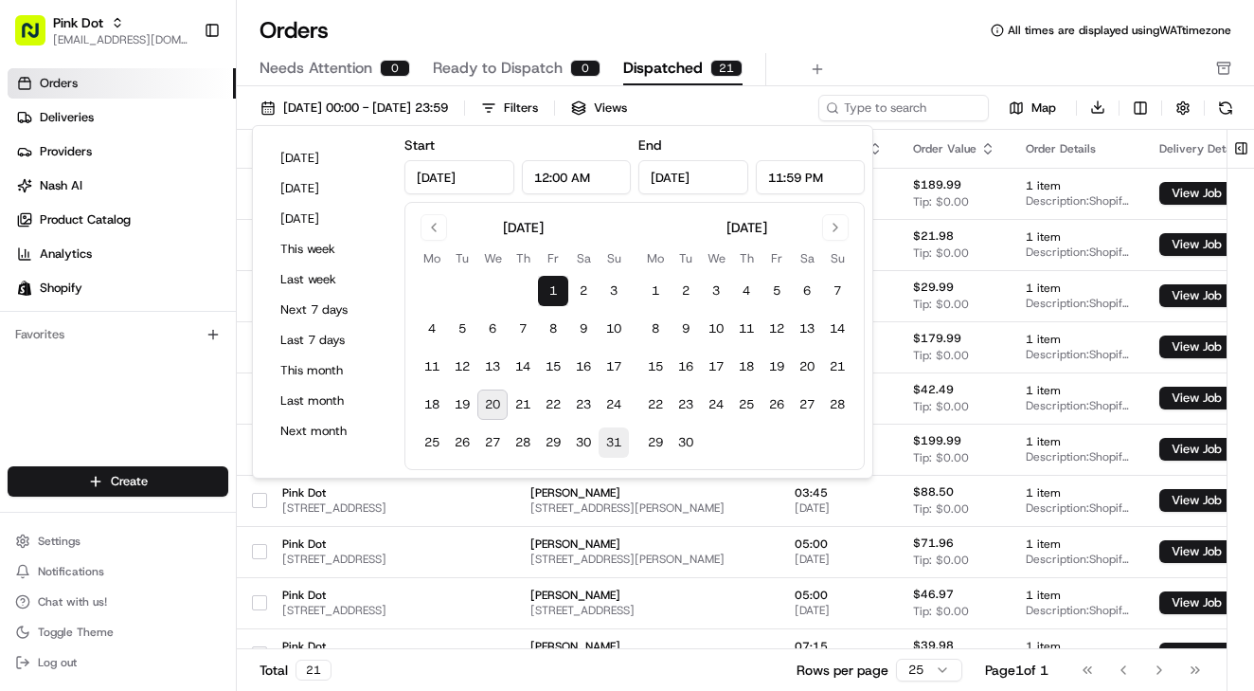
click at [605, 435] on button "31" at bounding box center [614, 442] width 30 height 30
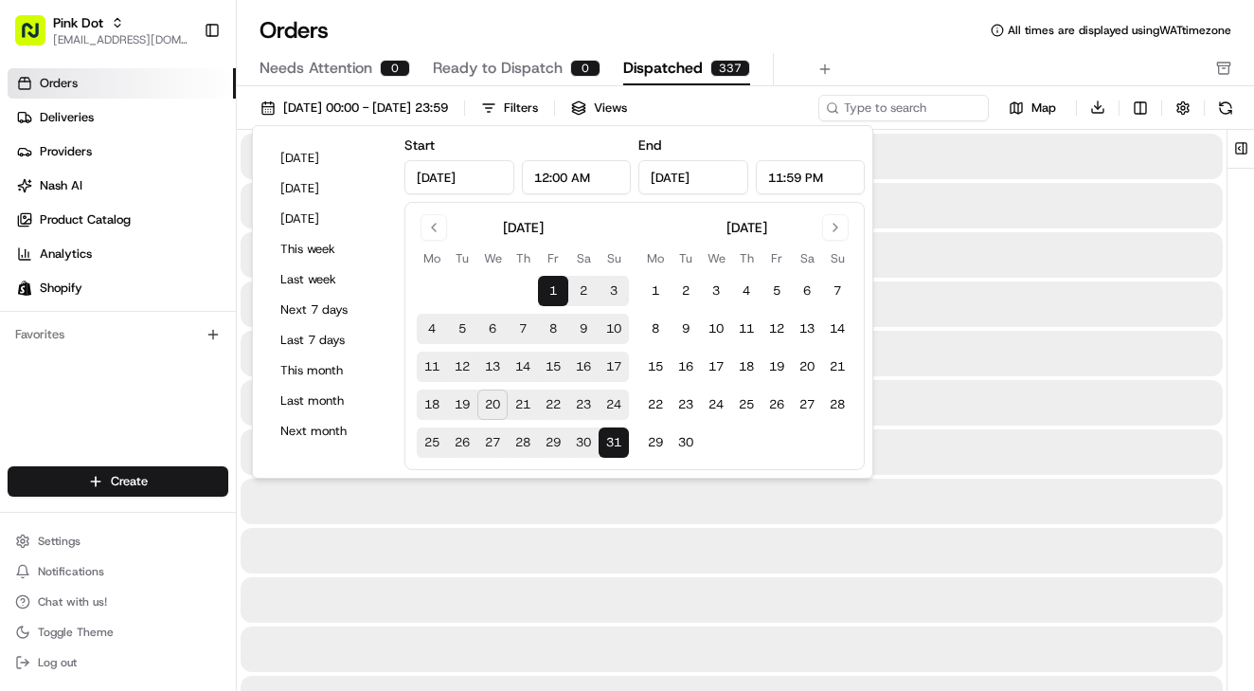
type input "Aug 31, 2025"
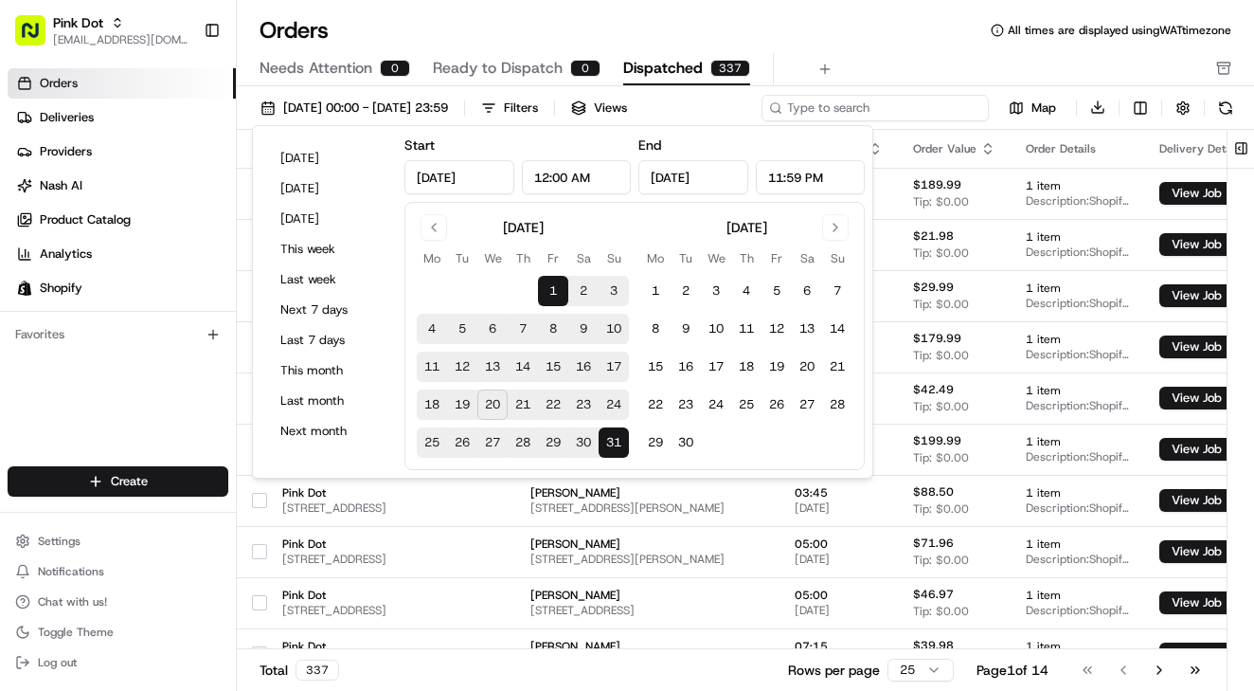
click at [926, 111] on input at bounding box center [875, 108] width 227 height 27
paste input "[PERSON_NAME]"
type input "[PERSON_NAME]"
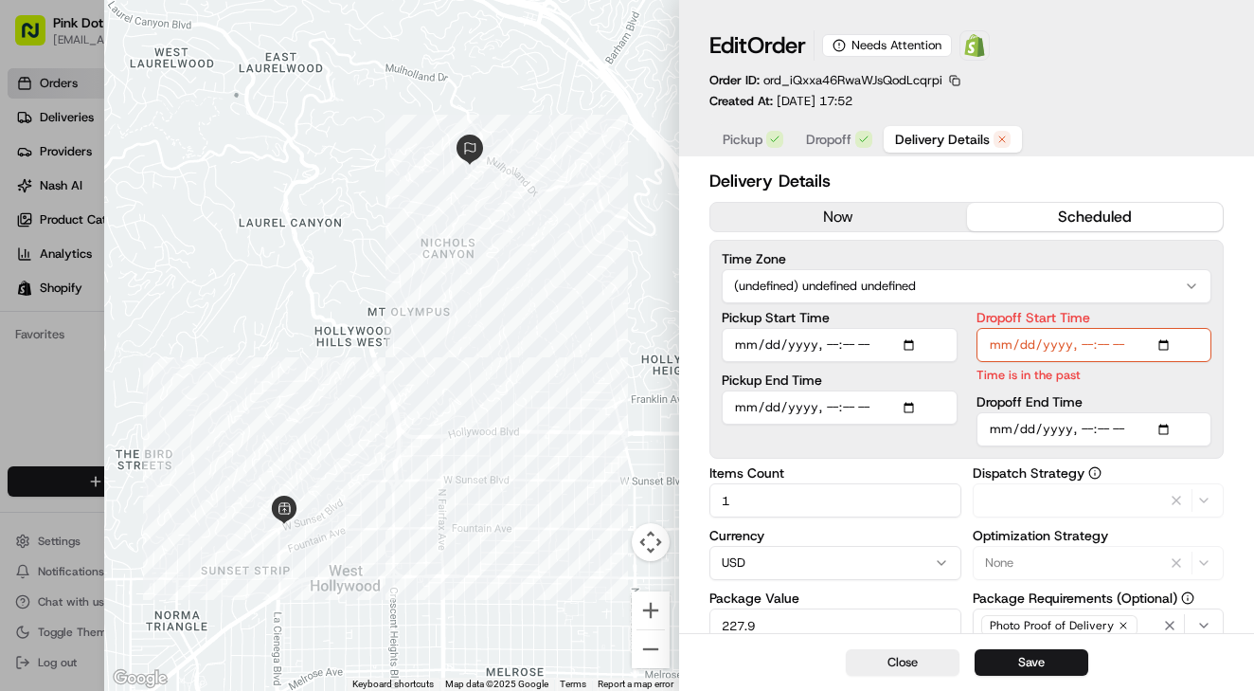
click at [946, 136] on span "Delivery Details" at bounding box center [942, 139] width 95 height 19
click at [917, 667] on button "Close" at bounding box center [903, 662] width 114 height 27
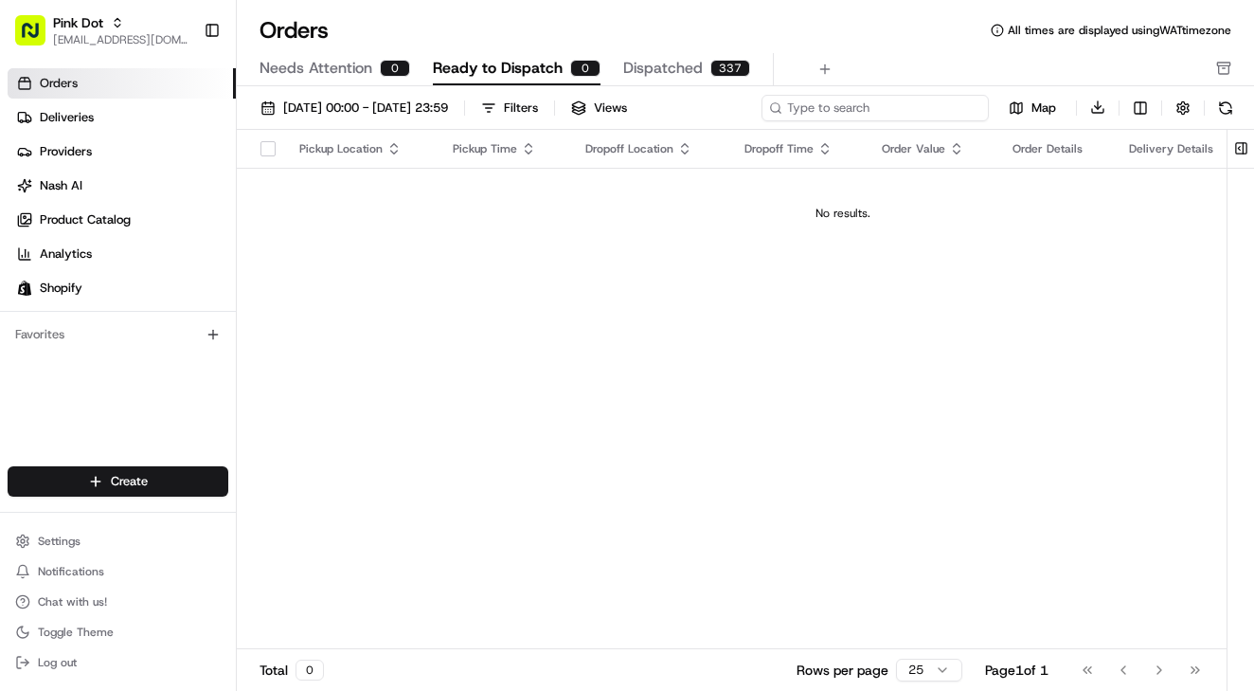
click at [874, 107] on input at bounding box center [875, 108] width 227 height 27
paste input "https://portal.usenash.com/orders/ord_iQxxa46RwaWJsQodLcqrpi"
type input "https://portal.usenash.com/orders/ord_iQxxa46RwaWJsQodLcqrpi"
type input "[PERSON_NAME]"
drag, startPoint x: 874, startPoint y: 107, endPoint x: 1222, endPoint y: 65, distance: 351.2
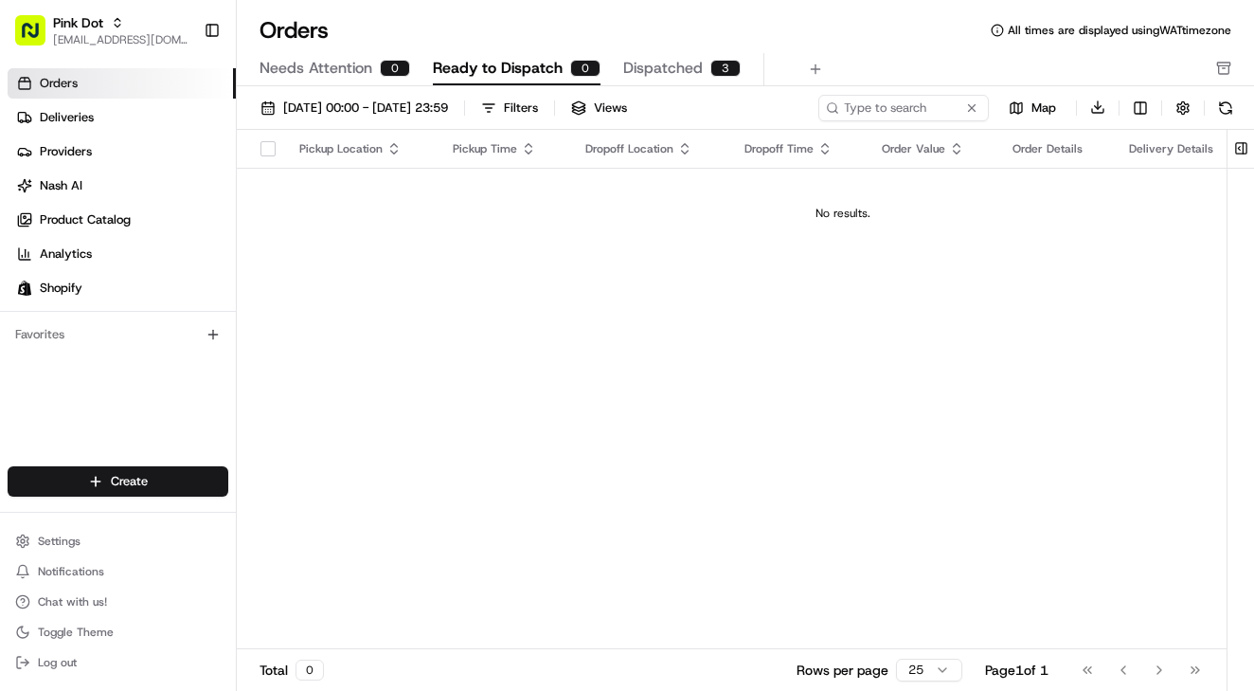
click at [1222, 65] on rect "button" at bounding box center [1224, 64] width 12 height 3
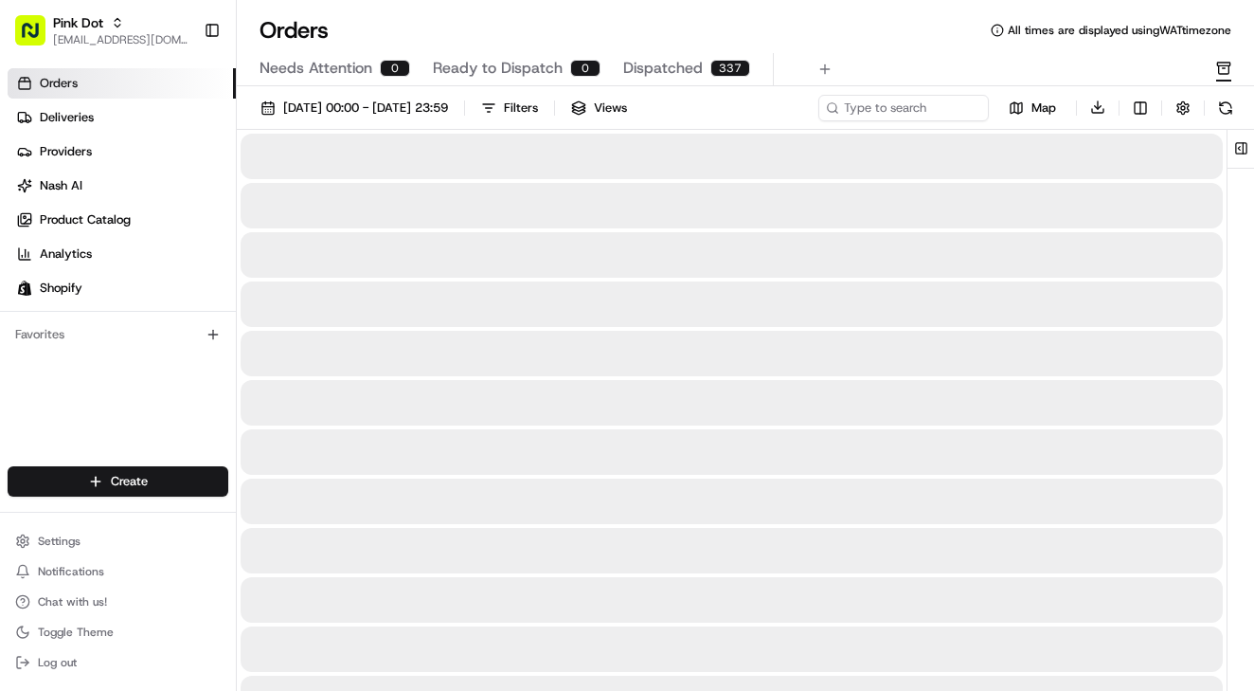
type input "[PERSON_NAME]"
click at [694, 70] on span "Dispatched" at bounding box center [663, 68] width 80 height 23
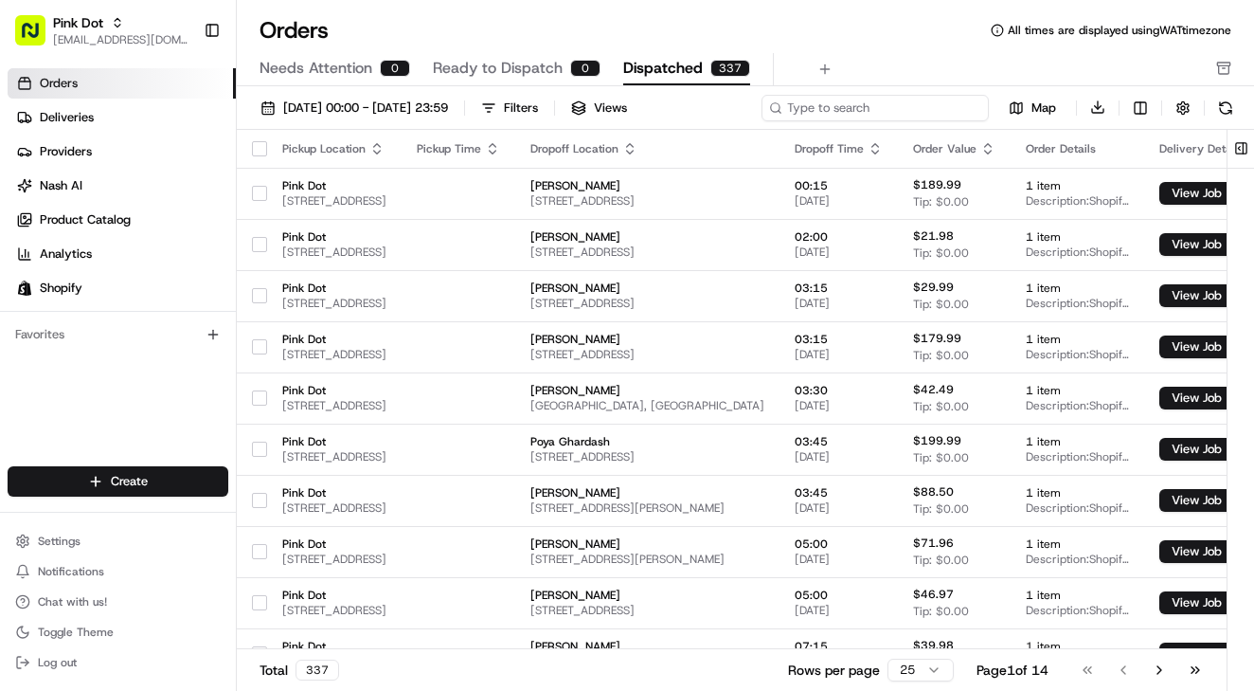
click at [898, 112] on input at bounding box center [875, 108] width 227 height 27
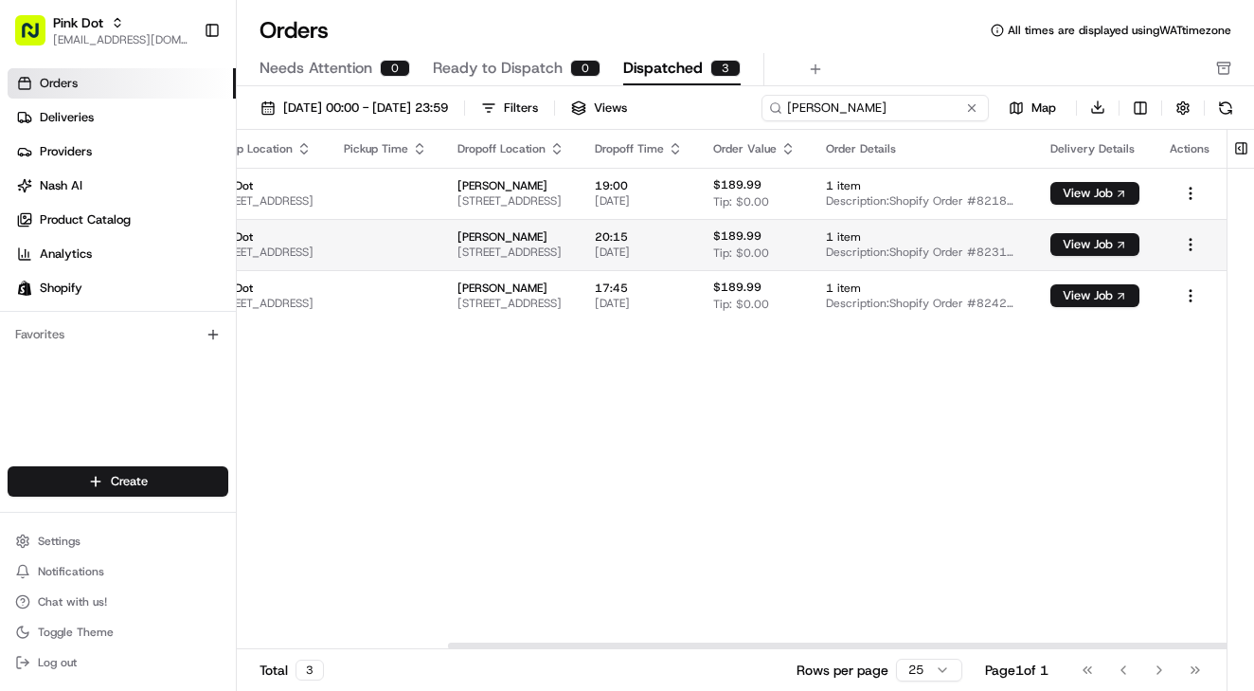
scroll to position [0, 215]
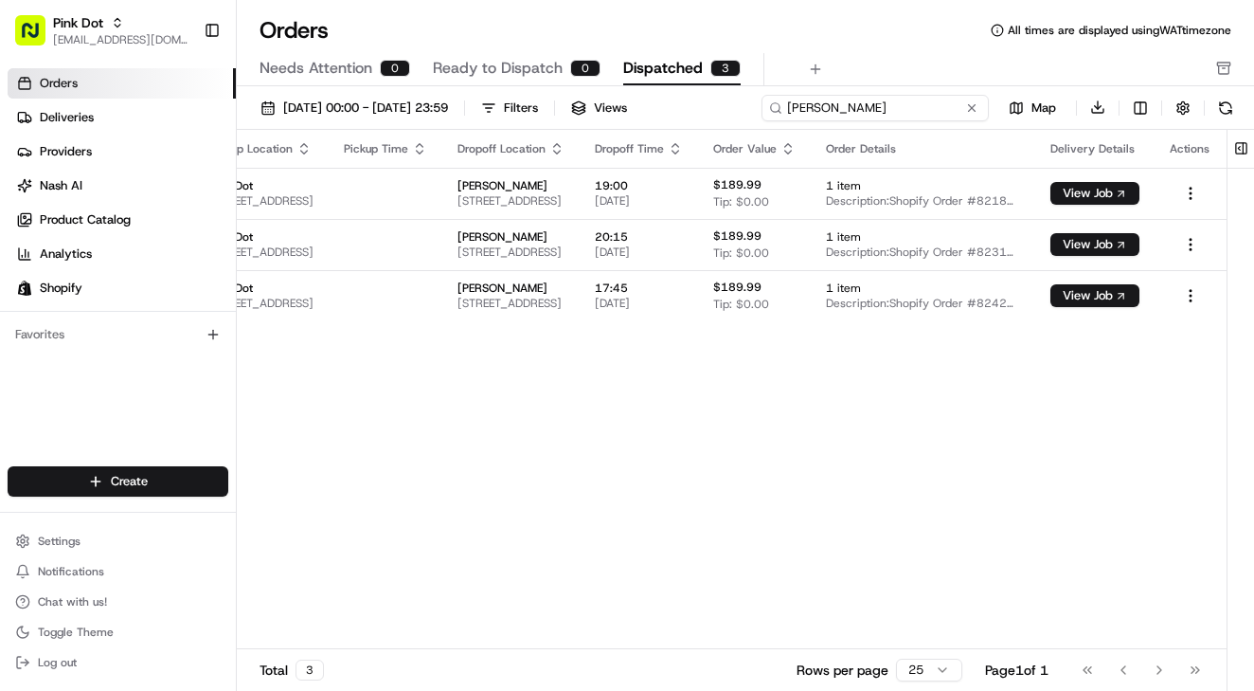
type input "[PERSON_NAME]"
click at [356, 64] on span "Needs Attention" at bounding box center [316, 68] width 113 height 23
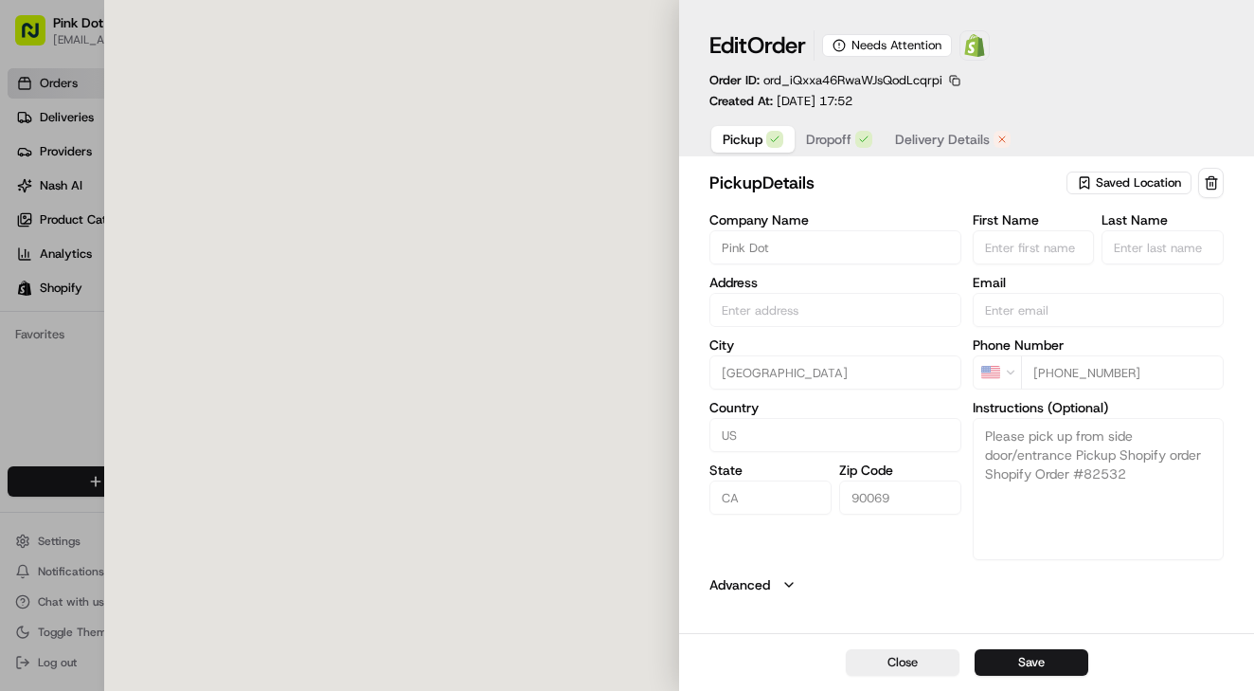
type input "[STREET_ADDRESS]"
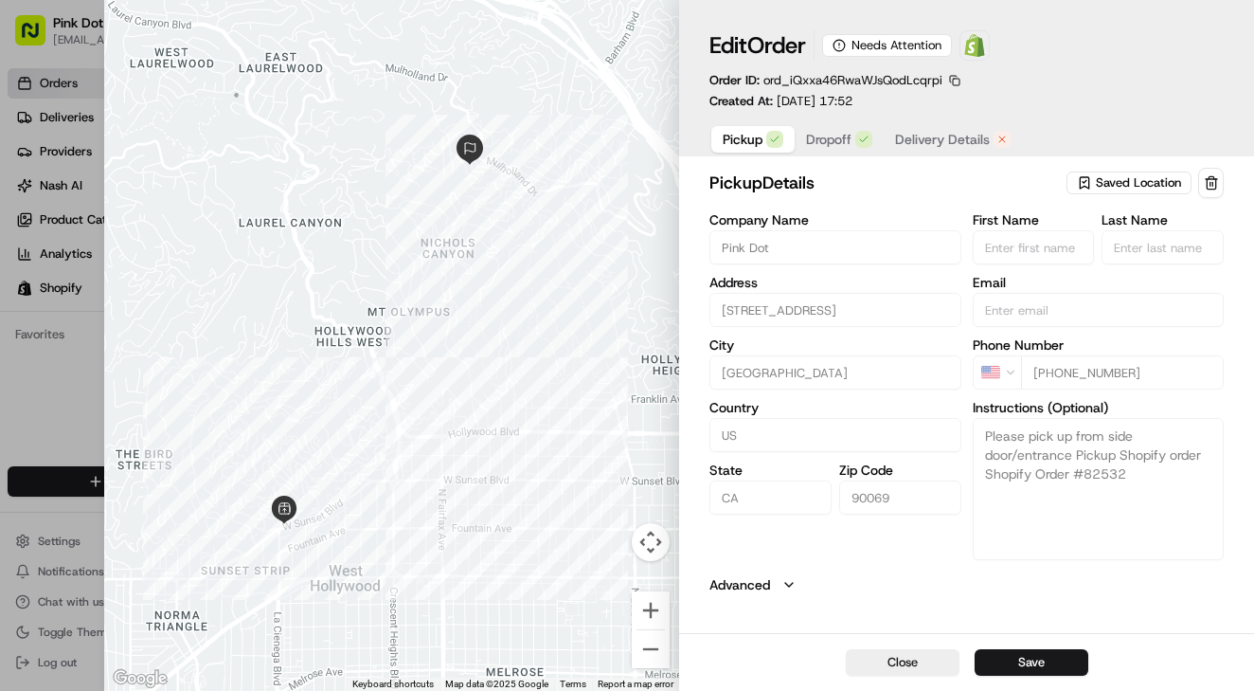
click at [940, 134] on span "Delivery Details" at bounding box center [942, 139] width 95 height 19
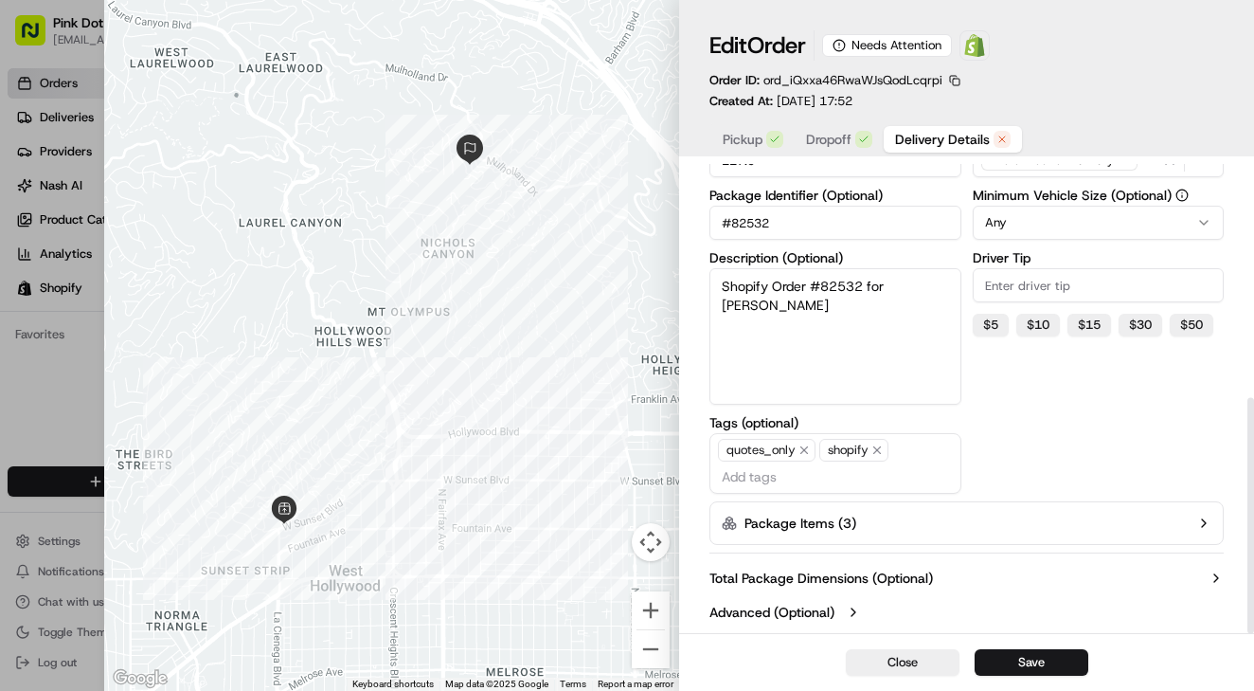
scroll to position [465, 0]
click at [946, 145] on span "Delivery Details" at bounding box center [942, 139] width 95 height 19
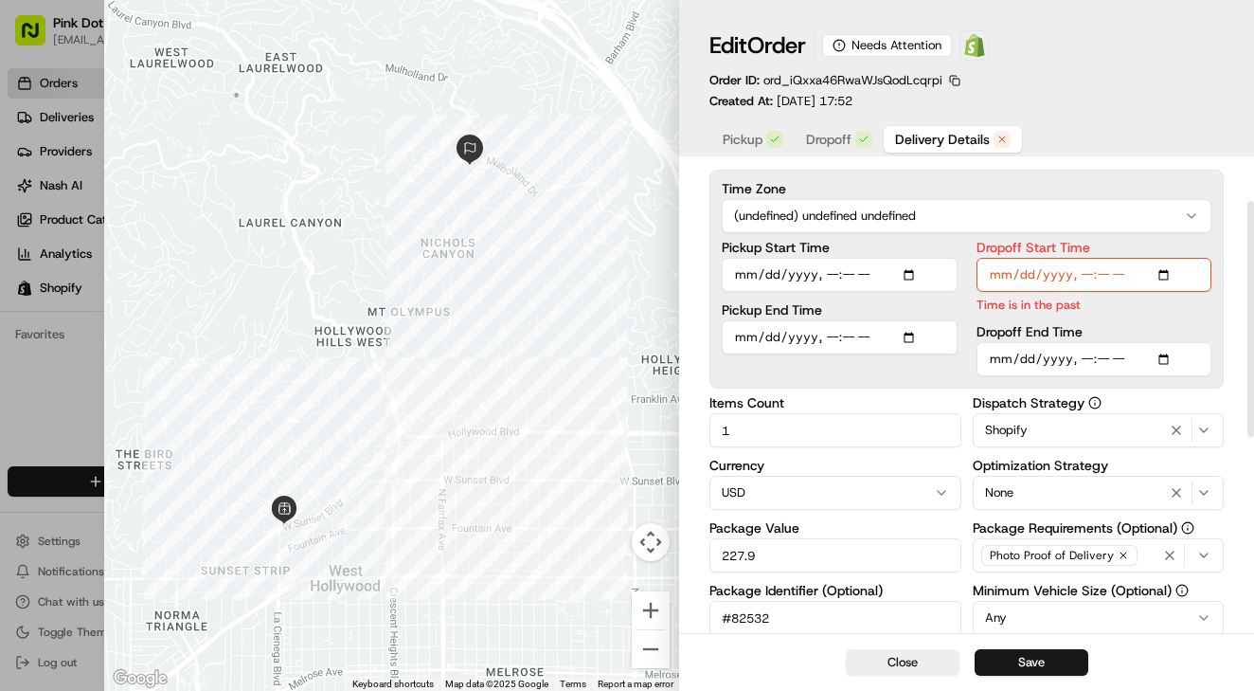
scroll to position [66, 0]
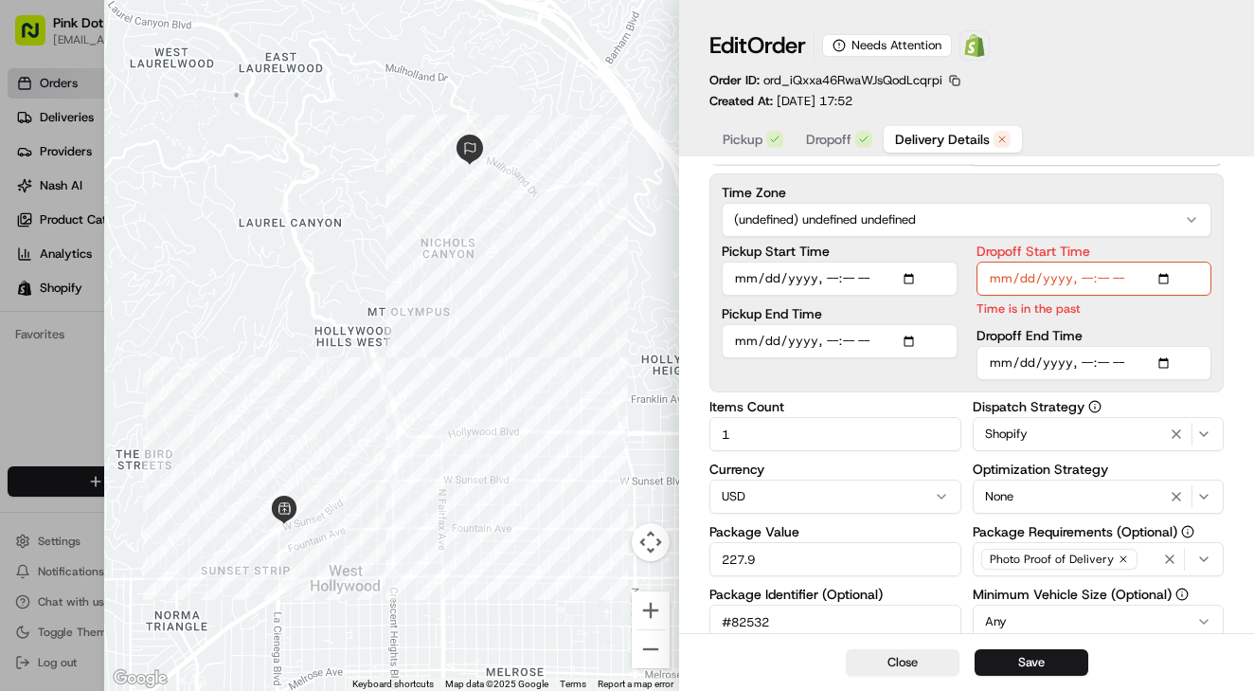
click at [860, 147] on div "button" at bounding box center [864, 139] width 17 height 17
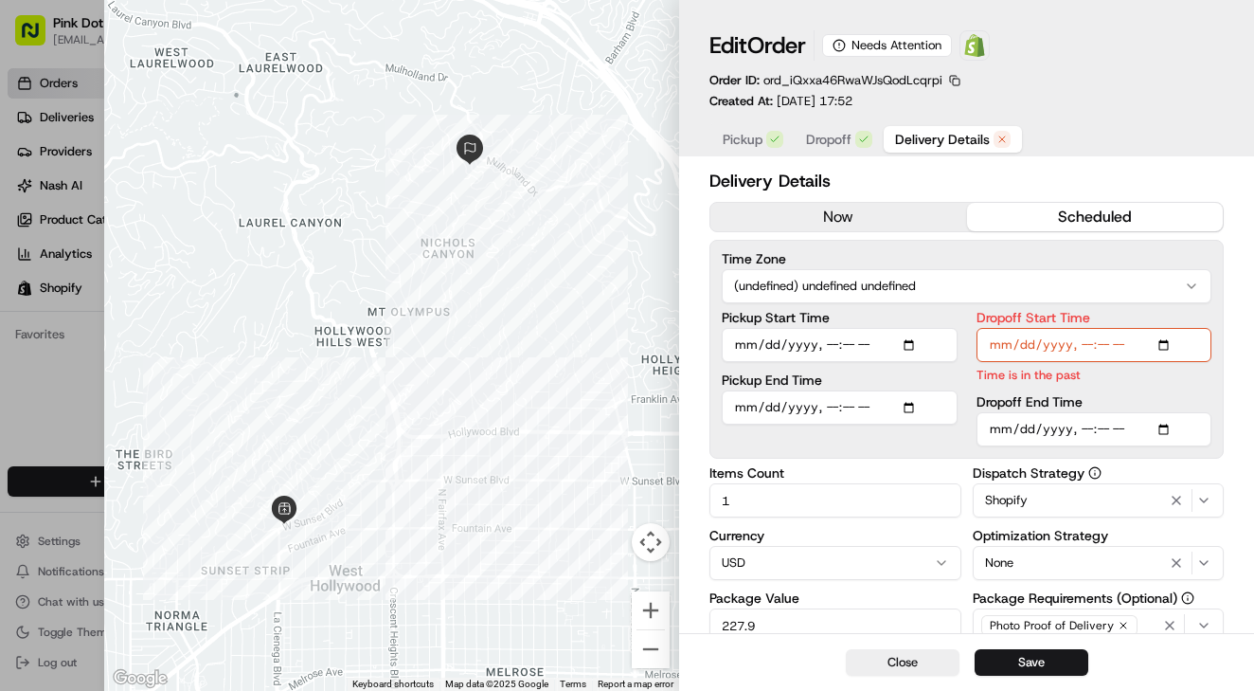
click at [922, 142] on span "Delivery Details" at bounding box center [942, 139] width 95 height 19
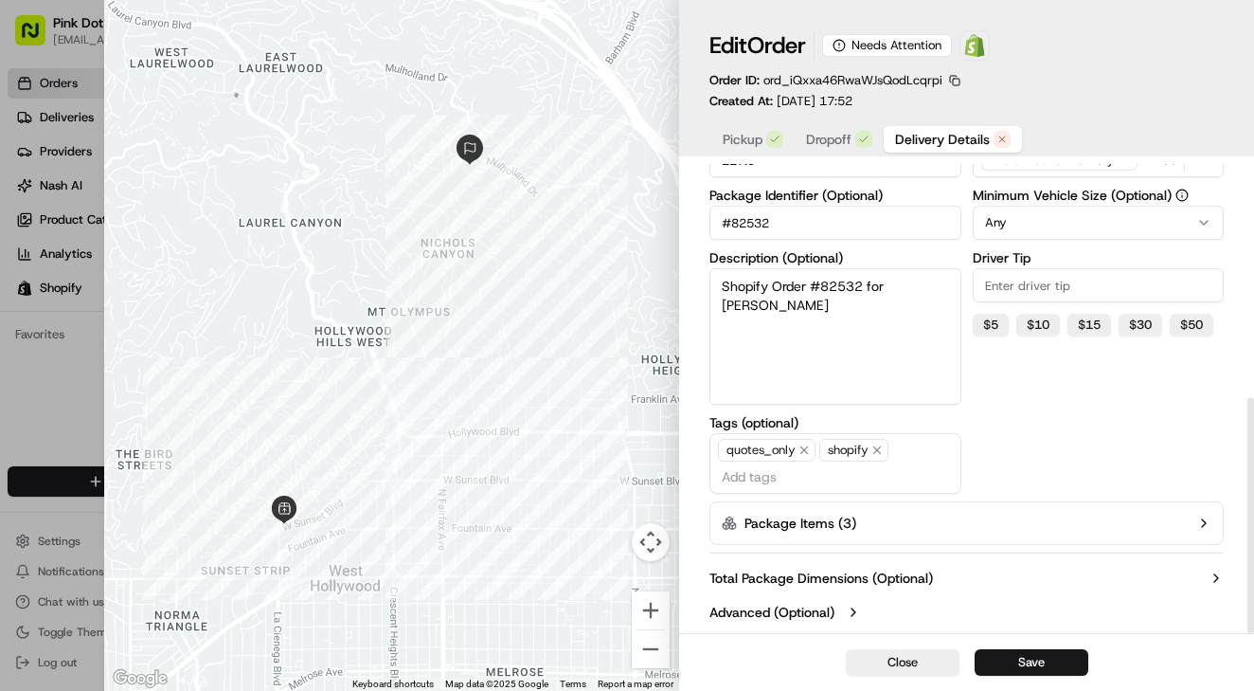
scroll to position [465, 0]
